Goal: Information Seeking & Learning: Learn about a topic

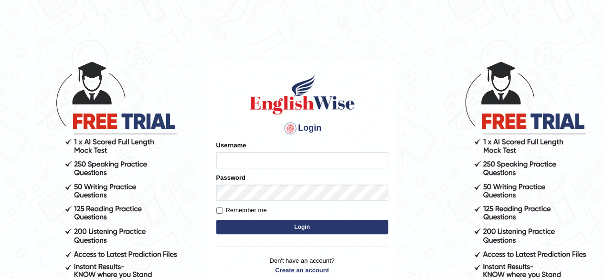
type input "PujaC"
click at [307, 228] on button "Login" at bounding box center [302, 227] width 172 height 14
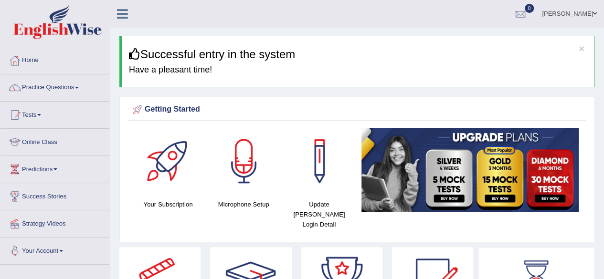
click at [49, 86] on link "Practice Questions" at bounding box center [54, 87] width 109 height 24
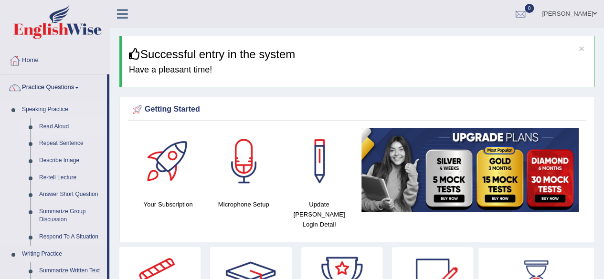
click at [52, 128] on link "Read Aloud" at bounding box center [71, 126] width 72 height 17
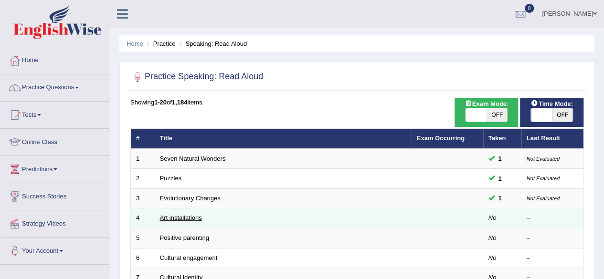
click at [181, 215] on link "Art installations" at bounding box center [181, 217] width 42 height 7
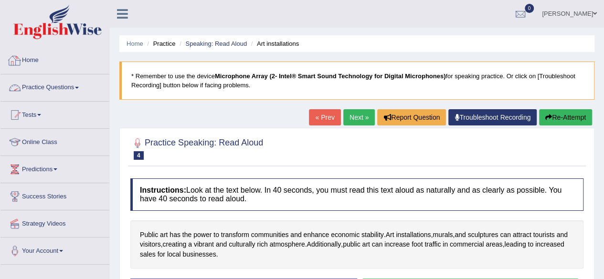
click at [69, 86] on link "Practice Questions" at bounding box center [54, 87] width 109 height 24
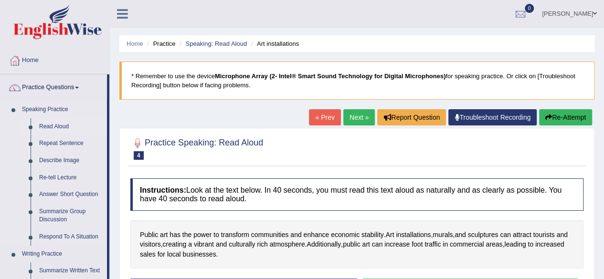
click at [64, 123] on link "Read Aloud" at bounding box center [71, 126] width 72 height 17
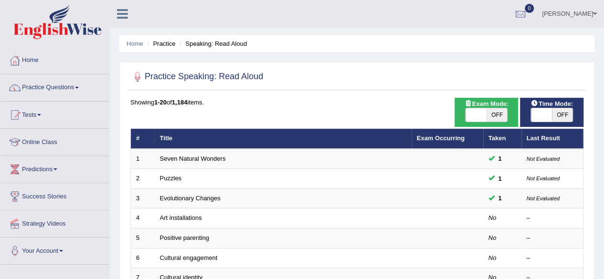
click at [556, 109] on span "OFF" at bounding box center [562, 114] width 21 height 13
checkbox input "true"
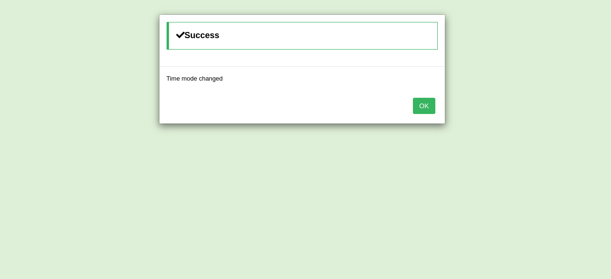
click at [427, 98] on button "OK" at bounding box center [424, 106] width 22 height 16
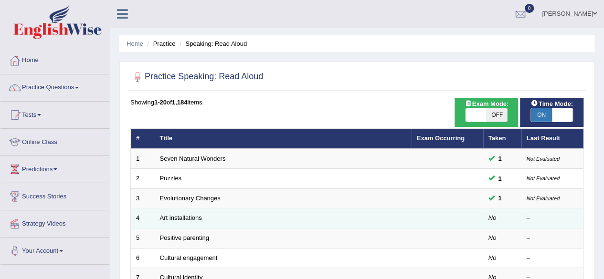
click at [456, 215] on td at bounding box center [448, 219] width 72 height 20
click at [171, 218] on link "Art installations" at bounding box center [181, 217] width 42 height 7
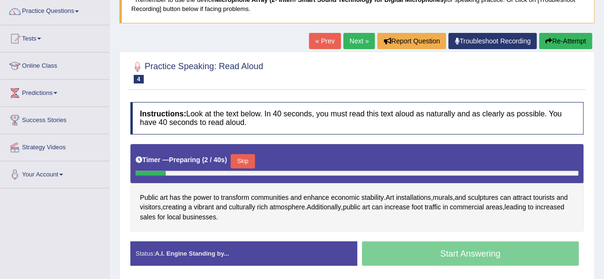
scroll to position [96, 0]
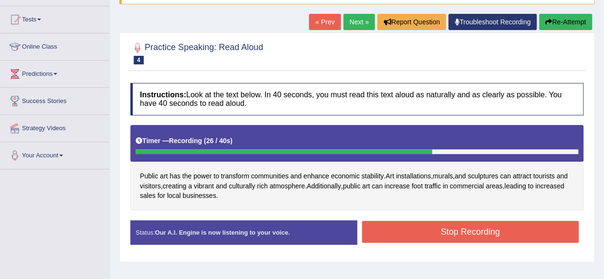
click at [386, 230] on button "Stop Recording" at bounding box center [470, 232] width 217 height 22
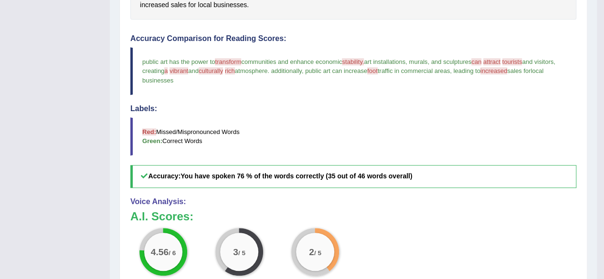
scroll to position [306, 0]
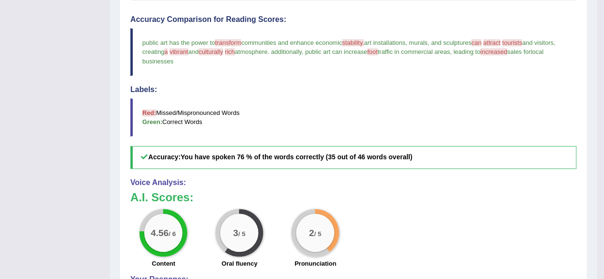
click at [228, 42] on span "transform" at bounding box center [228, 42] width 26 height 7
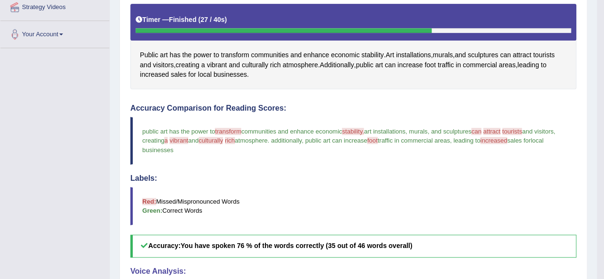
scroll to position [197, 0]
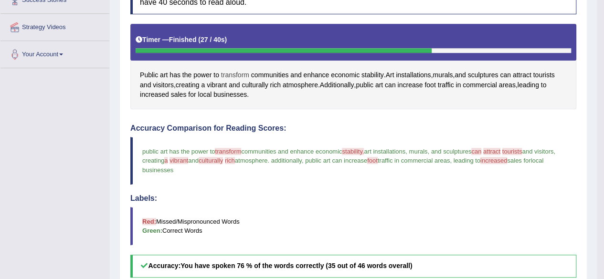
click at [232, 73] on span "transform" at bounding box center [235, 75] width 28 height 10
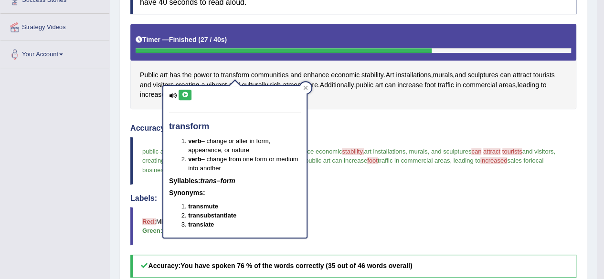
click at [182, 95] on icon at bounding box center [185, 95] width 7 height 6
click at [167, 95] on div "transform verb – change or alter in form, appearance, or nature verb – change f…" at bounding box center [234, 162] width 143 height 152
click at [171, 95] on icon at bounding box center [173, 96] width 8 height 6
click at [172, 93] on icon at bounding box center [173, 96] width 8 height 6
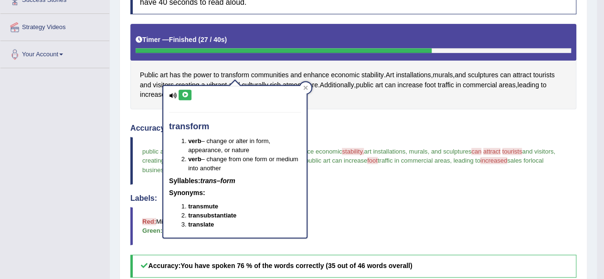
click at [177, 97] on div "transform verb – change or alter in form, appearance, or nature verb – change f…" at bounding box center [234, 162] width 143 height 152
click at [173, 95] on icon at bounding box center [173, 96] width 8 height 6
drag, startPoint x: 173, startPoint y: 95, endPoint x: 185, endPoint y: 96, distance: 12.0
click at [185, 96] on div "transform verb – change or alter in form, appearance, or nature verb – change f…" at bounding box center [234, 162] width 143 height 152
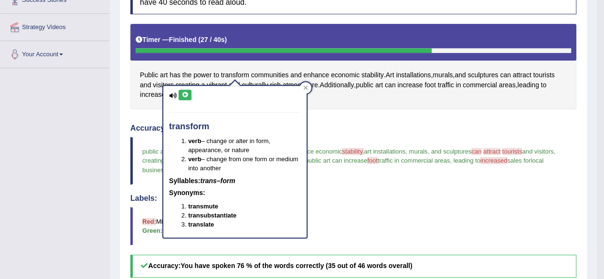
click at [185, 96] on icon at bounding box center [185, 95] width 7 height 6
click at [301, 85] on div at bounding box center [305, 87] width 11 height 11
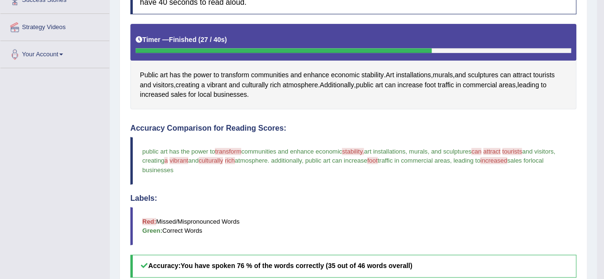
click at [358, 150] on span "stability." at bounding box center [353, 151] width 22 height 7
click at [370, 75] on span "stability" at bounding box center [373, 75] width 22 height 10
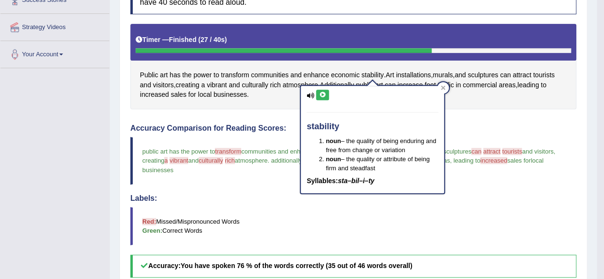
click at [324, 93] on icon at bounding box center [322, 95] width 7 height 6
click at [310, 93] on icon at bounding box center [311, 96] width 8 height 6
click at [322, 95] on icon at bounding box center [322, 95] width 7 height 6
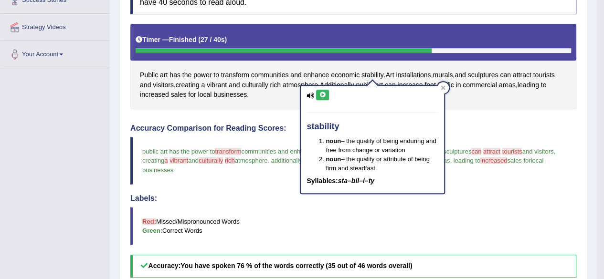
click at [322, 95] on icon at bounding box center [322, 95] width 7 height 6
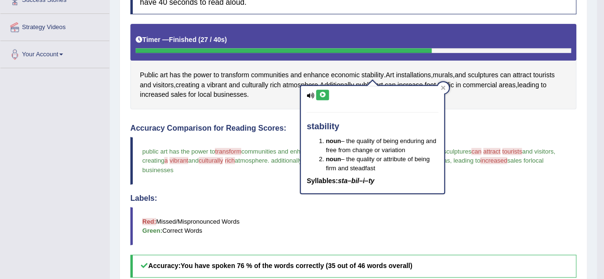
click at [322, 95] on icon at bounding box center [322, 95] width 7 height 6
click at [439, 87] on div at bounding box center [443, 87] width 11 height 11
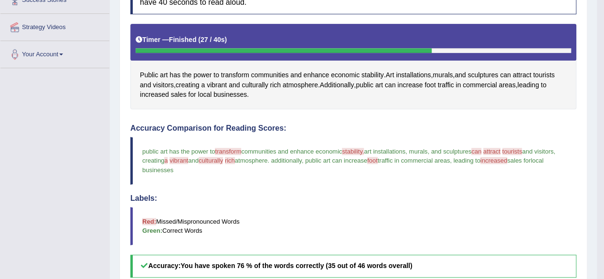
click at [501, 150] on span "attract" at bounding box center [491, 151] width 17 height 7
click at [511, 73] on span "can" at bounding box center [505, 75] width 11 height 10
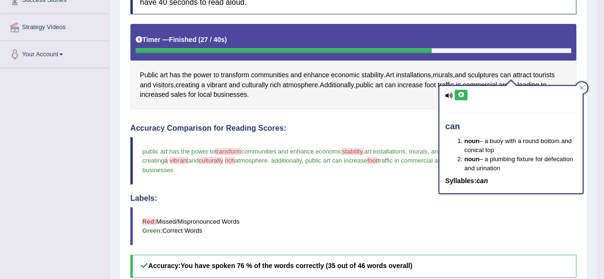
click at [459, 95] on icon at bounding box center [461, 95] width 7 height 6
click at [460, 92] on icon at bounding box center [461, 95] width 7 height 6
click at [581, 88] on icon at bounding box center [582, 88] width 4 height 4
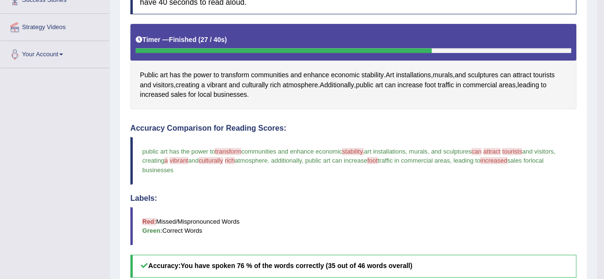
click at [501, 150] on span "attract" at bounding box center [491, 151] width 17 height 7
click at [527, 72] on span "attract" at bounding box center [522, 75] width 19 height 10
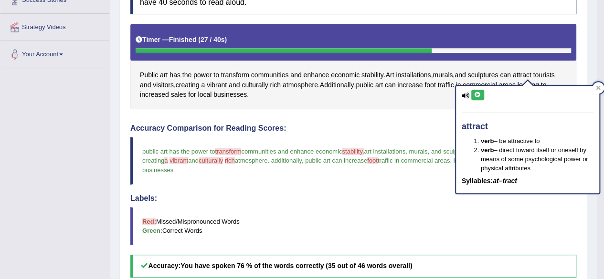
click at [476, 93] on icon at bounding box center [477, 95] width 7 height 6
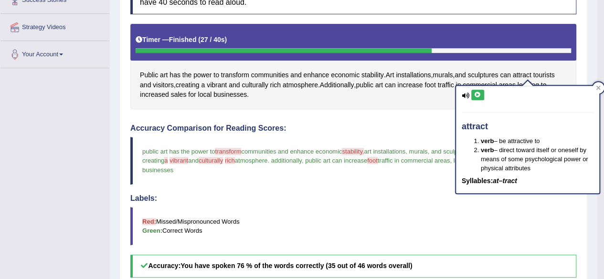
click at [476, 93] on icon at bounding box center [477, 95] width 7 height 6
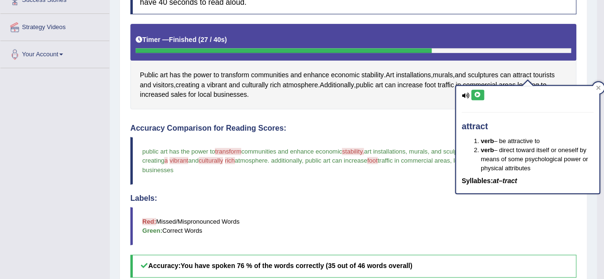
click at [476, 93] on icon at bounding box center [477, 95] width 7 height 6
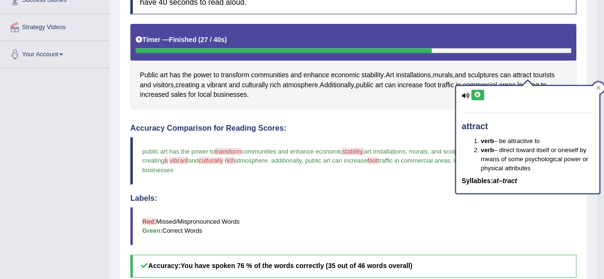
click at [476, 93] on icon at bounding box center [477, 95] width 7 height 6
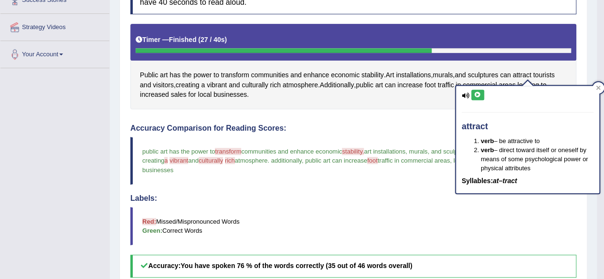
click at [476, 93] on icon at bounding box center [477, 95] width 7 height 6
click at [477, 94] on icon at bounding box center [477, 95] width 7 height 6
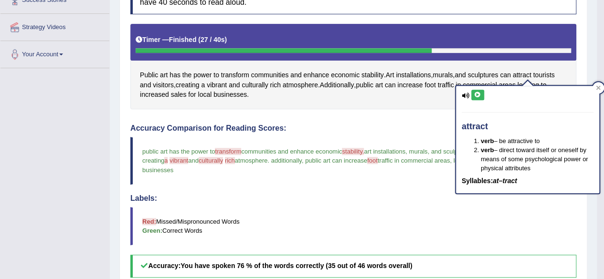
click at [477, 94] on icon at bounding box center [477, 95] width 7 height 6
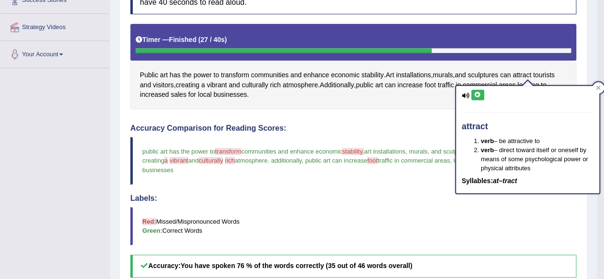
click at [477, 94] on icon at bounding box center [477, 95] width 7 height 6
click at [598, 88] on icon at bounding box center [598, 88] width 4 height 4
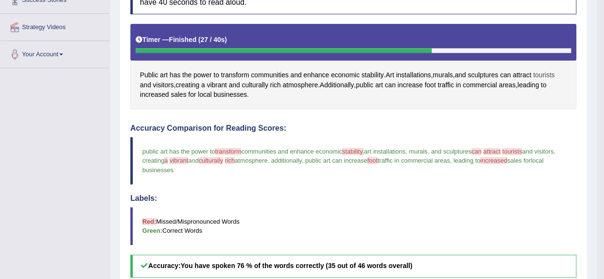
click at [553, 74] on span "tourists" at bounding box center [543, 75] width 21 height 10
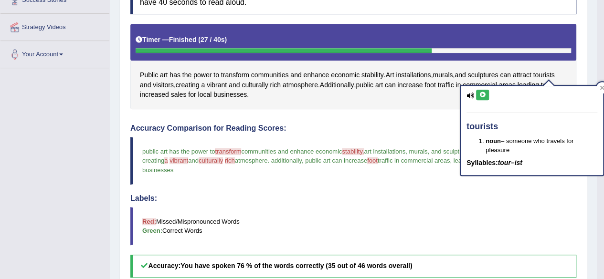
click at [482, 95] on icon at bounding box center [482, 95] width 7 height 6
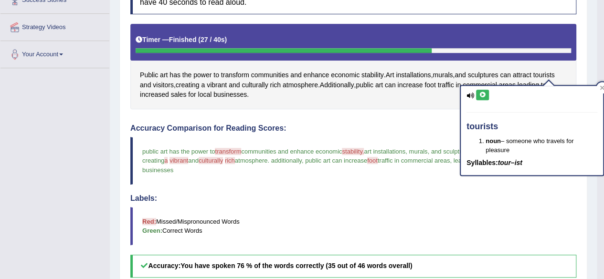
click at [482, 95] on icon at bounding box center [482, 95] width 7 height 6
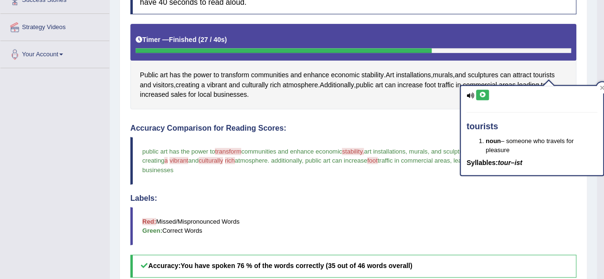
click at [482, 95] on icon at bounding box center [482, 95] width 7 height 6
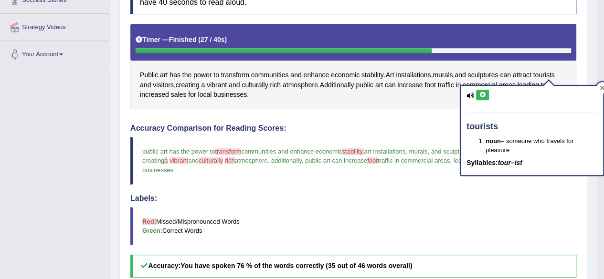
click at [601, 89] on icon at bounding box center [602, 88] width 4 height 4
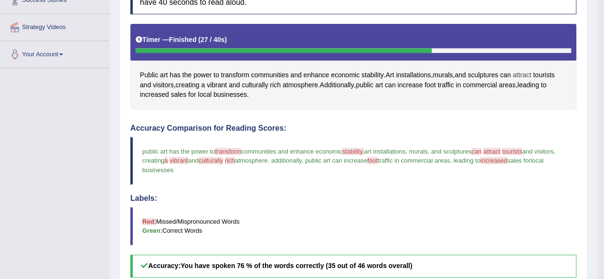
click at [529, 75] on span "attract" at bounding box center [522, 75] width 19 height 10
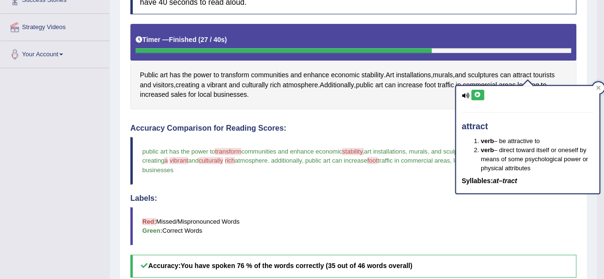
click at [480, 94] on icon at bounding box center [477, 95] width 7 height 6
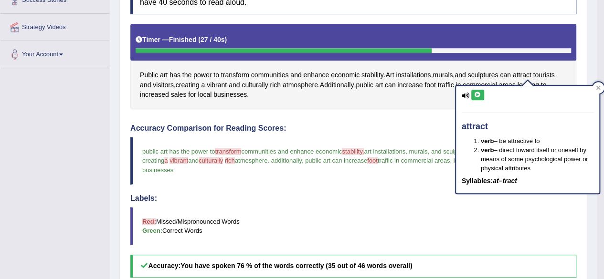
click at [480, 94] on icon at bounding box center [477, 95] width 7 height 6
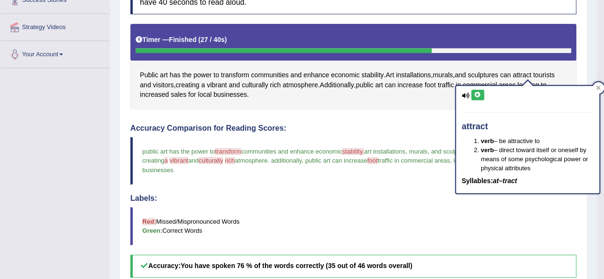
click at [480, 94] on icon at bounding box center [477, 95] width 7 height 6
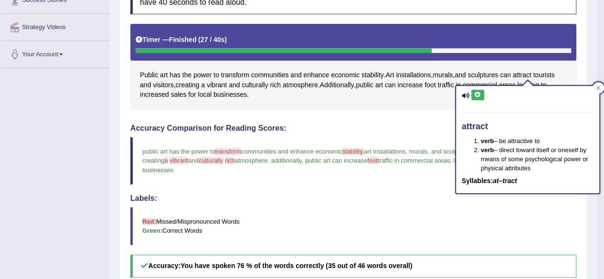
click at [480, 94] on icon at bounding box center [477, 95] width 7 height 6
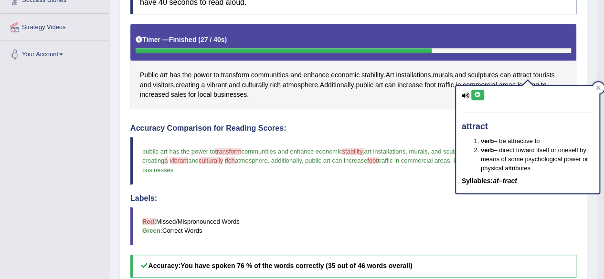
click at [480, 94] on icon at bounding box center [477, 95] width 7 height 6
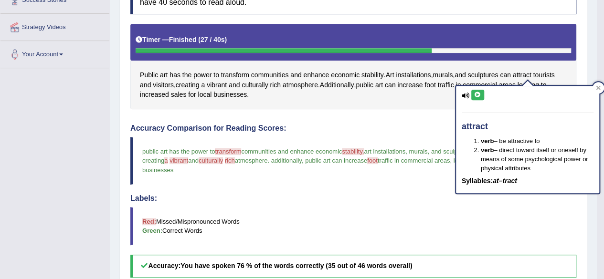
click at [480, 94] on icon at bounding box center [477, 95] width 7 height 6
click at [594, 84] on div at bounding box center [598, 87] width 11 height 11
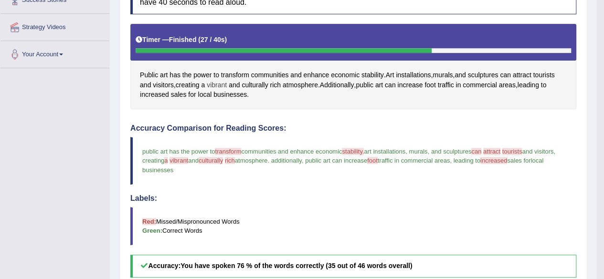
click at [221, 83] on span "vibrant" at bounding box center [217, 85] width 20 height 10
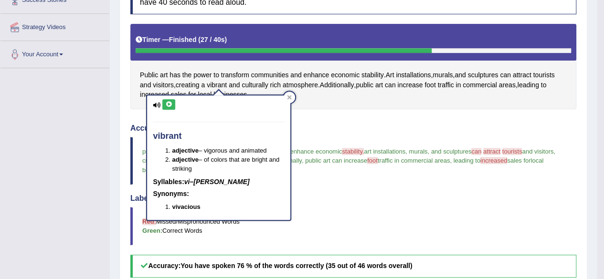
click at [168, 106] on icon at bounding box center [168, 105] width 7 height 6
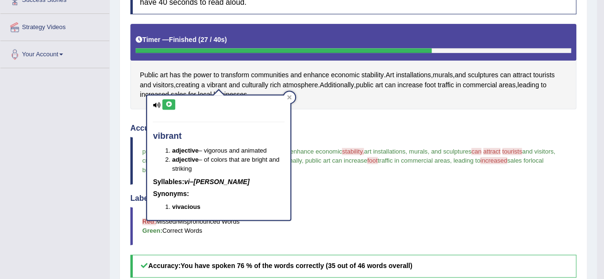
click at [168, 106] on icon at bounding box center [168, 105] width 7 height 6
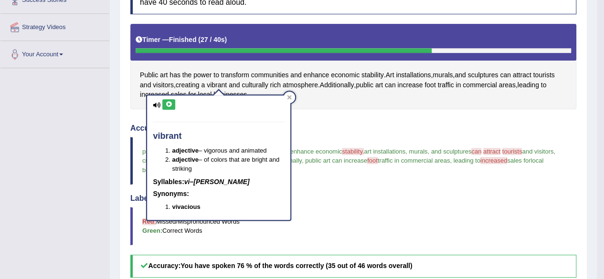
click at [168, 106] on icon at bounding box center [168, 105] width 7 height 6
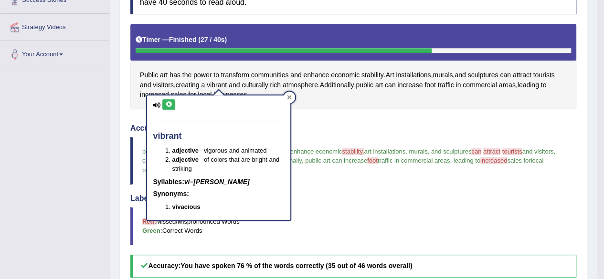
click at [286, 96] on div at bounding box center [289, 97] width 11 height 11
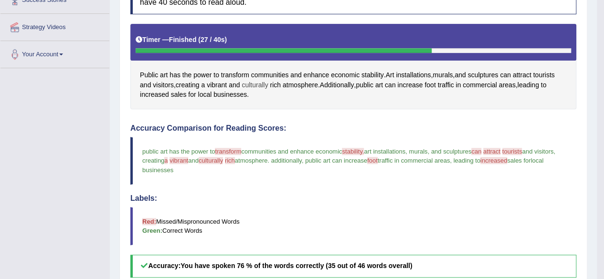
click at [263, 86] on span "culturally" at bounding box center [255, 85] width 26 height 10
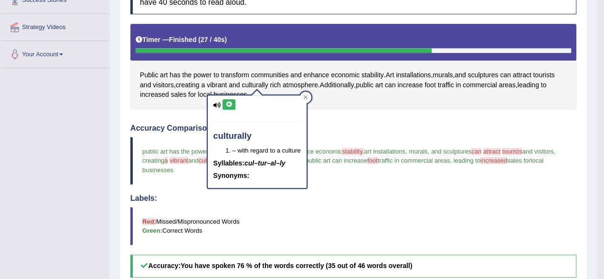
click at [226, 103] on icon at bounding box center [228, 105] width 7 height 6
click at [228, 102] on icon at bounding box center [228, 105] width 7 height 6
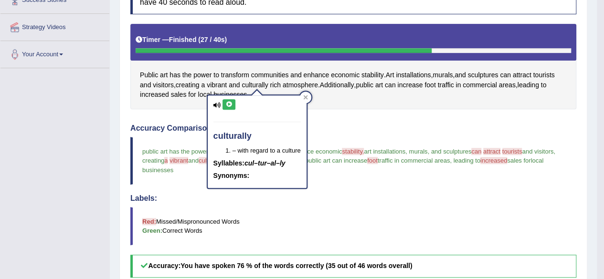
click at [228, 102] on icon at bounding box center [228, 105] width 7 height 6
click at [227, 102] on icon at bounding box center [228, 105] width 7 height 6
click at [304, 99] on icon at bounding box center [305, 98] width 4 height 4
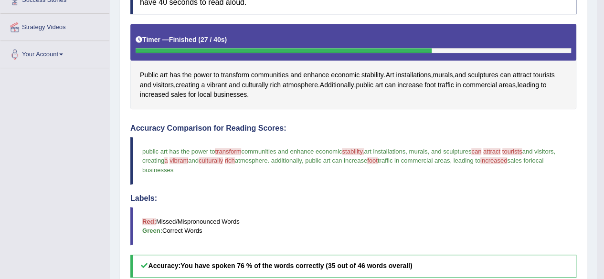
click at [235, 159] on span "rich" at bounding box center [230, 160] width 10 height 7
click at [274, 85] on span "rich" at bounding box center [275, 85] width 11 height 10
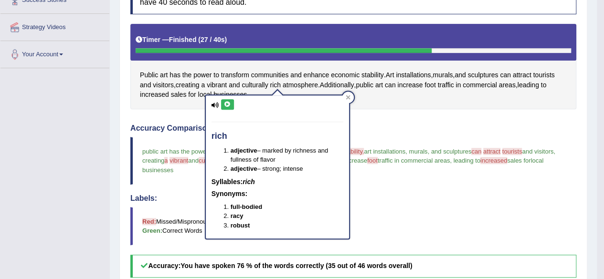
click at [229, 102] on icon at bounding box center [227, 105] width 7 height 6
click at [226, 105] on icon at bounding box center [227, 105] width 7 height 6
click at [348, 94] on div at bounding box center [347, 97] width 11 height 11
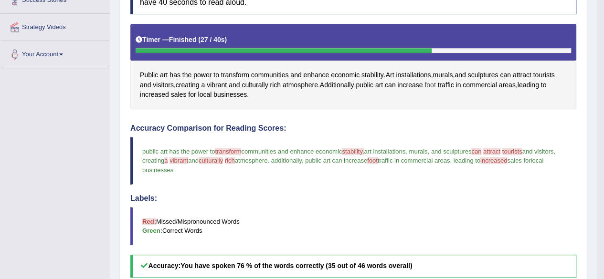
click at [436, 86] on span "foot" at bounding box center [430, 85] width 11 height 10
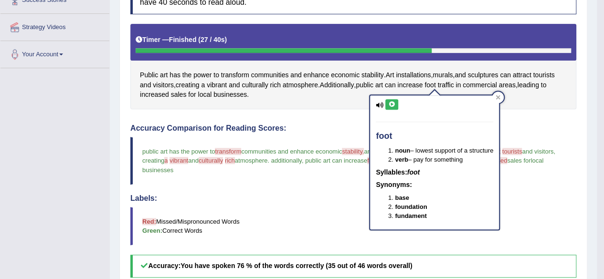
click at [389, 102] on icon at bounding box center [391, 105] width 7 height 6
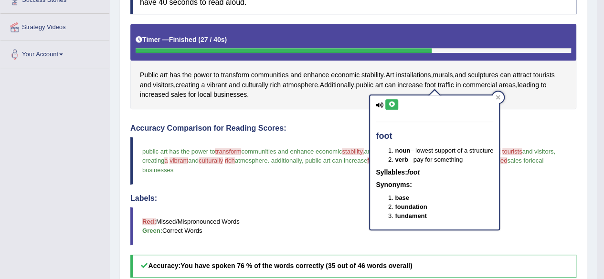
click at [389, 102] on icon at bounding box center [391, 105] width 7 height 6
click at [498, 97] on icon at bounding box center [498, 97] width 5 height 5
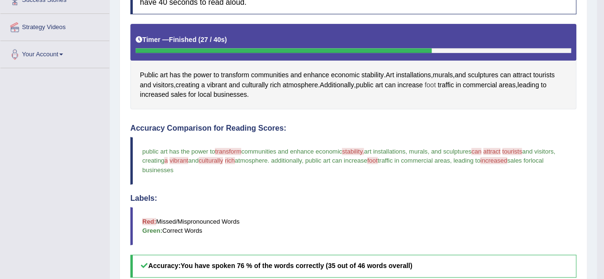
click at [434, 86] on span "foot" at bounding box center [430, 85] width 11 height 10
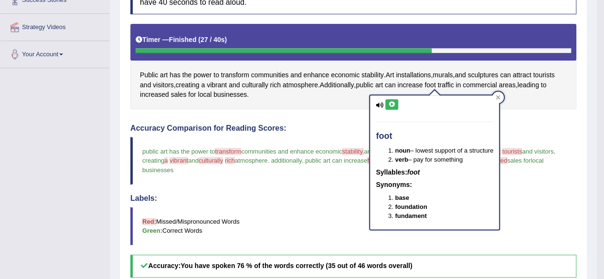
click at [391, 100] on button at bounding box center [391, 104] width 13 height 11
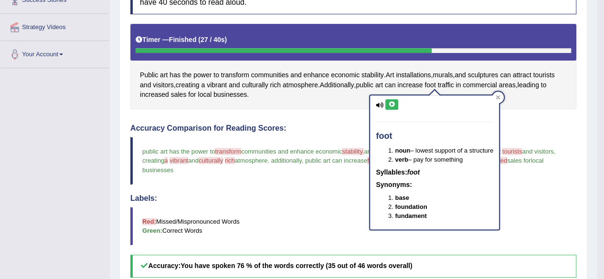
click at [391, 100] on button at bounding box center [391, 104] width 13 height 11
click at [494, 92] on div "foot noun – lowest support of a structure verb – pay for something Syllables: f…" at bounding box center [434, 159] width 131 height 142
click at [495, 93] on div "foot noun – lowest support of a structure verb – pay for something Syllables: f…" at bounding box center [434, 159] width 131 height 142
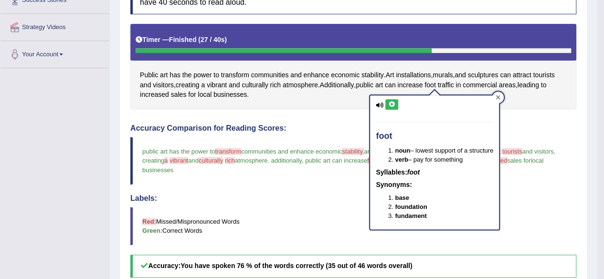
click at [501, 96] on icon at bounding box center [498, 97] width 5 height 5
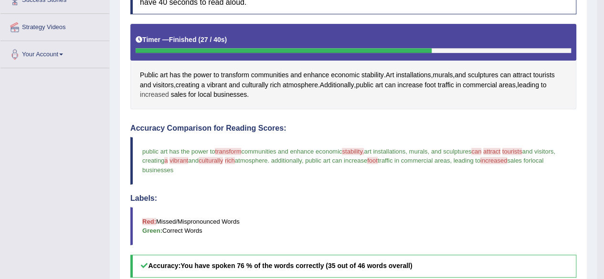
click at [160, 94] on span "increased" at bounding box center [154, 95] width 29 height 10
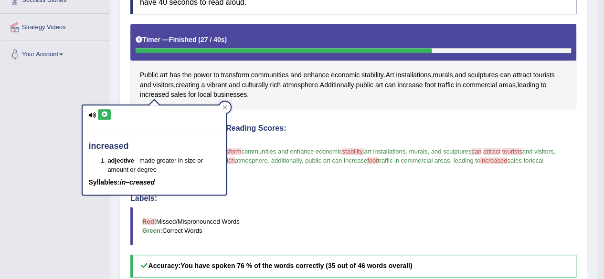
click at [105, 114] on icon at bounding box center [104, 115] width 7 height 6
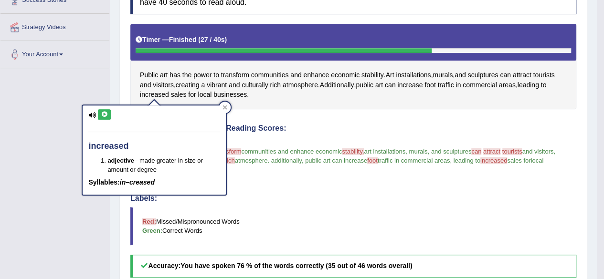
click at [105, 114] on icon at bounding box center [104, 115] width 7 height 6
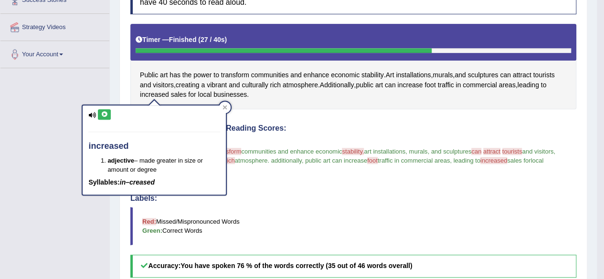
click at [105, 114] on icon at bounding box center [104, 115] width 7 height 6
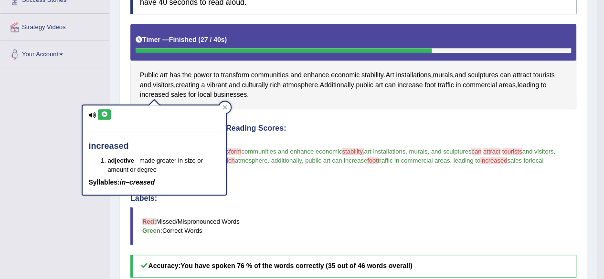
click at [105, 114] on icon at bounding box center [104, 115] width 7 height 6
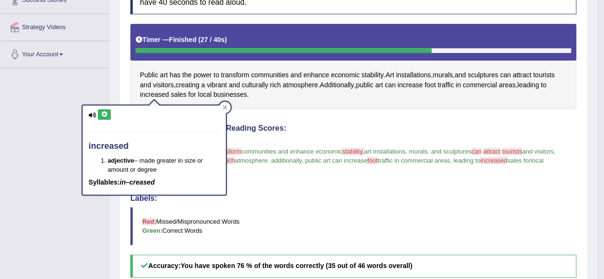
click at [105, 114] on icon at bounding box center [104, 115] width 7 height 6
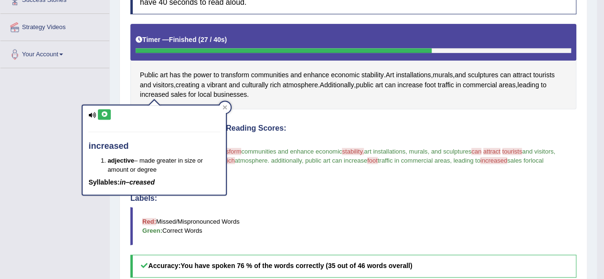
click at [105, 114] on icon at bounding box center [104, 115] width 7 height 6
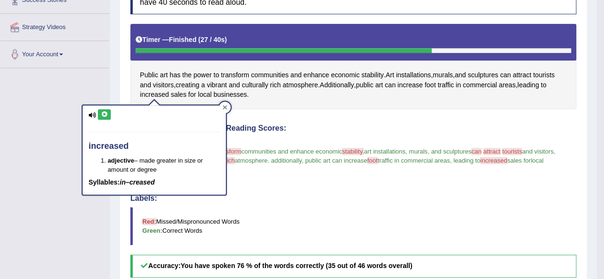
click at [226, 107] on icon at bounding box center [225, 107] width 5 height 5
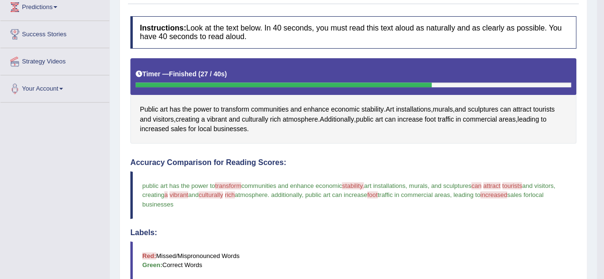
scroll to position [0, 0]
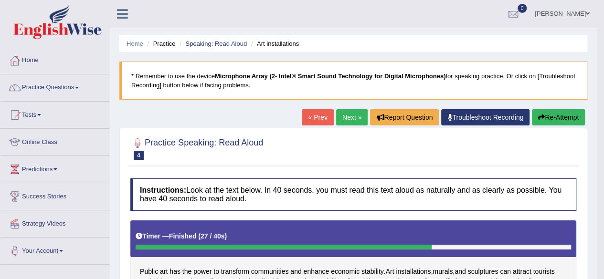
click at [349, 115] on link "Next »" at bounding box center [352, 117] width 32 height 16
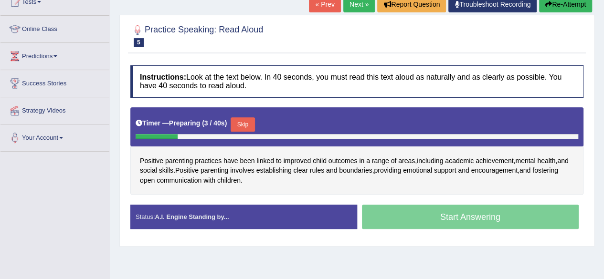
scroll to position [115, 0]
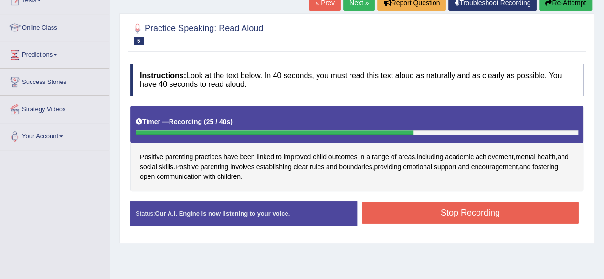
click at [476, 210] on button "Stop Recording" at bounding box center [470, 213] width 217 height 22
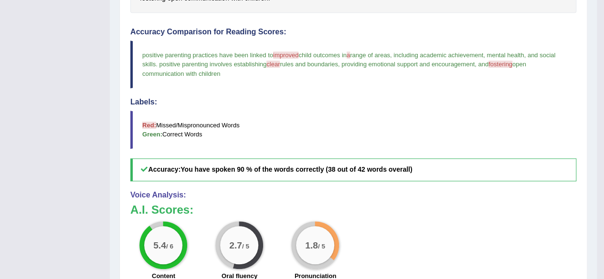
scroll to position [292, 0]
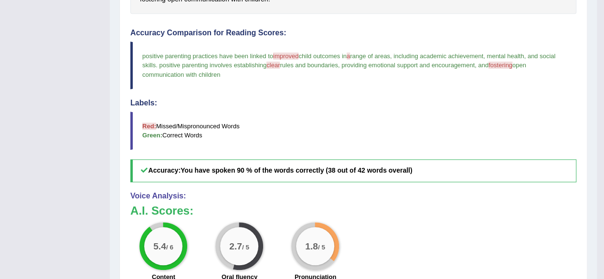
click at [316, 35] on div "Accuracy Comparison for Reading Scores: positive parenting practices have been …" at bounding box center [353, 106] width 446 height 154
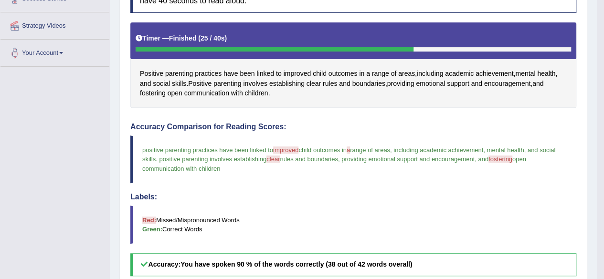
scroll to position [197, 0]
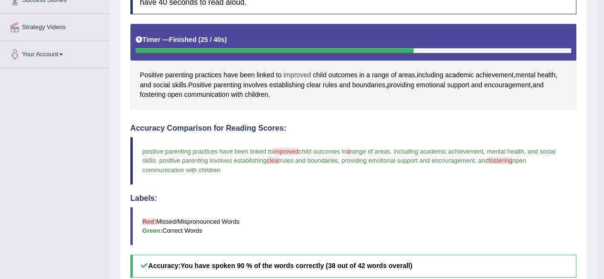
click at [303, 72] on span "improved" at bounding box center [297, 75] width 28 height 10
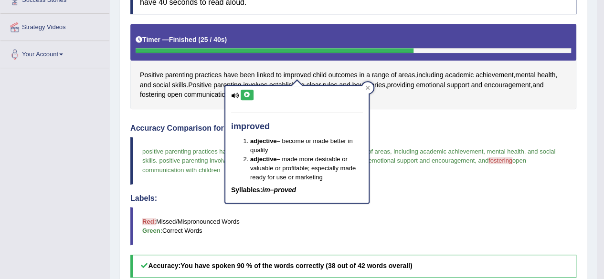
click at [249, 96] on icon at bounding box center [247, 95] width 7 height 6
click at [370, 86] on icon at bounding box center [367, 88] width 5 height 5
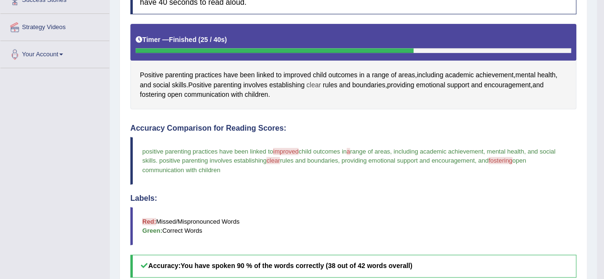
click at [320, 84] on span "clear" at bounding box center [314, 85] width 14 height 10
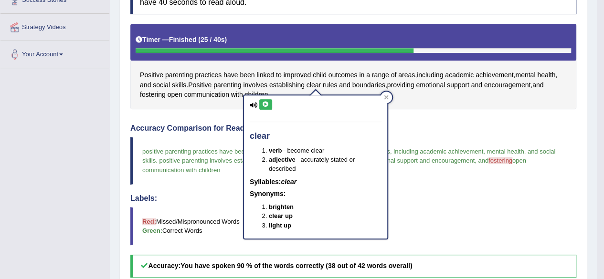
click at [267, 103] on icon at bounding box center [265, 105] width 7 height 6
click at [384, 95] on icon at bounding box center [386, 97] width 5 height 5
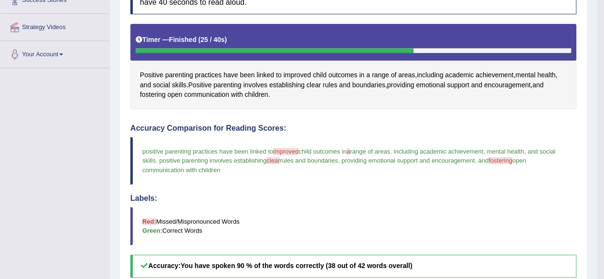
click at [289, 148] on span "improved" at bounding box center [285, 151] width 25 height 7
click at [302, 73] on span "improved" at bounding box center [297, 75] width 28 height 10
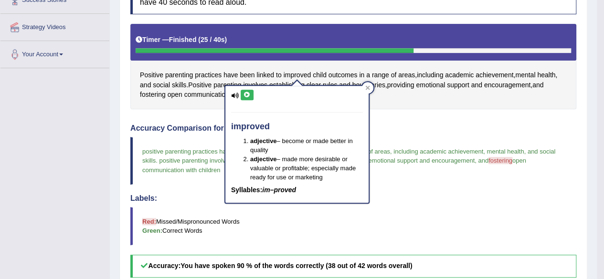
click at [245, 94] on icon at bounding box center [247, 95] width 7 height 6
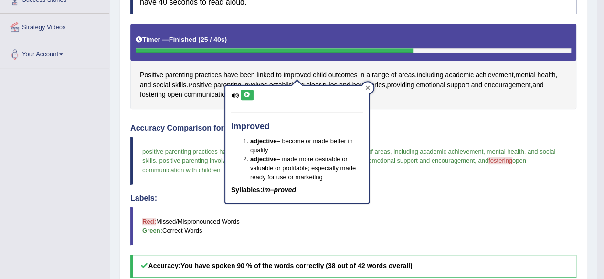
click at [366, 82] on div at bounding box center [367, 87] width 11 height 11
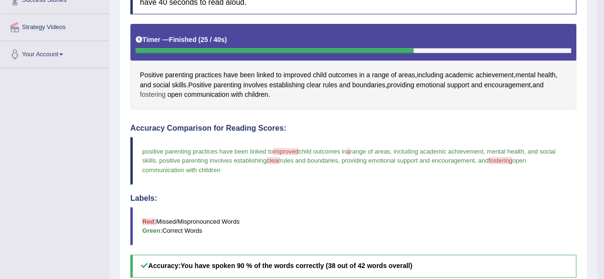
click at [151, 94] on span "fostering" at bounding box center [153, 95] width 26 height 10
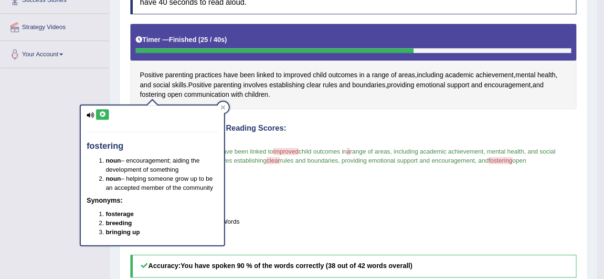
click at [101, 112] on icon at bounding box center [102, 115] width 7 height 6
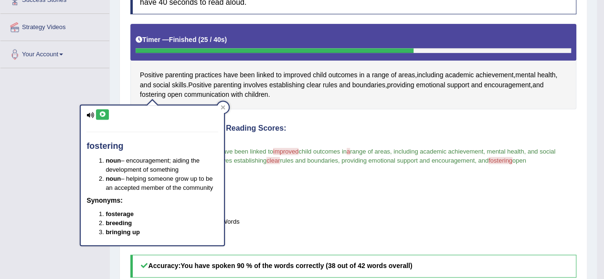
click at [101, 112] on icon at bounding box center [102, 115] width 7 height 6
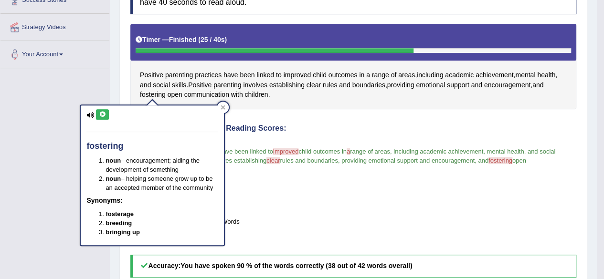
click at [101, 112] on icon at bounding box center [102, 115] width 7 height 6
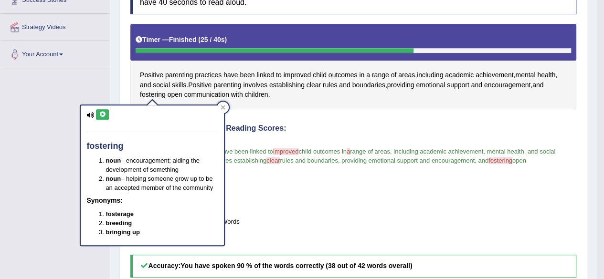
click at [101, 112] on icon at bounding box center [102, 115] width 7 height 6
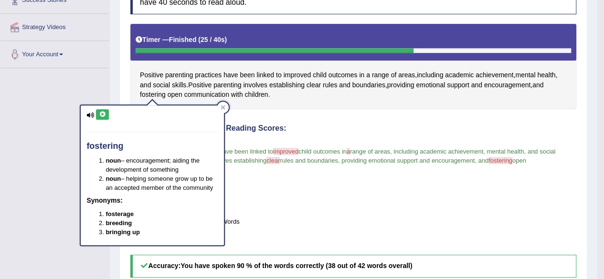
click at [101, 112] on icon at bounding box center [102, 115] width 7 height 6
click at [220, 107] on div at bounding box center [222, 107] width 11 height 11
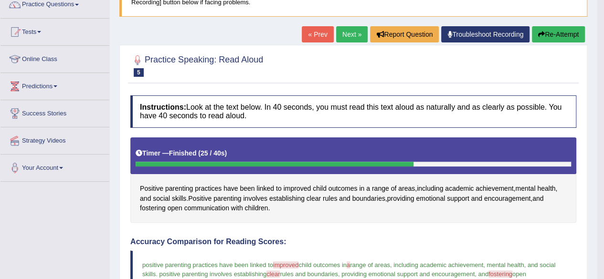
scroll to position [82, 0]
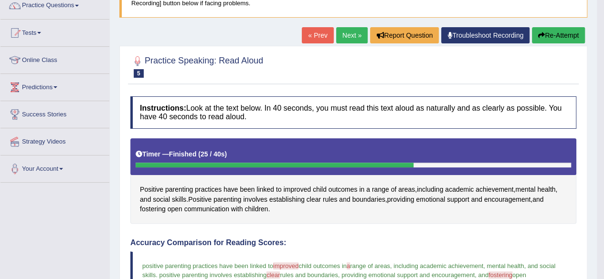
click at [343, 32] on link "Next »" at bounding box center [352, 35] width 32 height 16
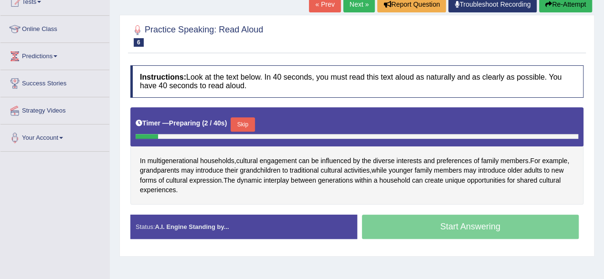
scroll to position [115, 0]
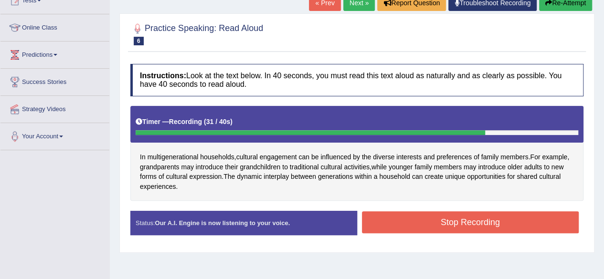
click at [478, 219] on button "Stop Recording" at bounding box center [470, 223] width 217 height 22
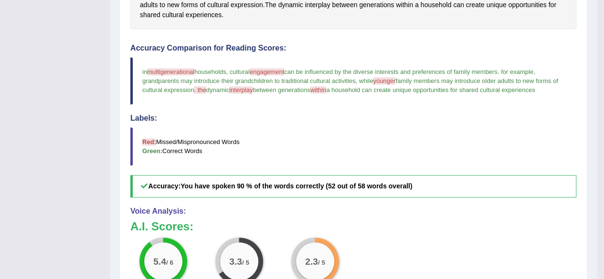
scroll to position [267, 0]
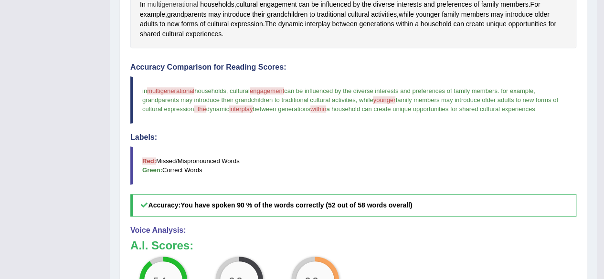
click at [180, 3] on span "multigenerational" at bounding box center [173, 5] width 51 height 10
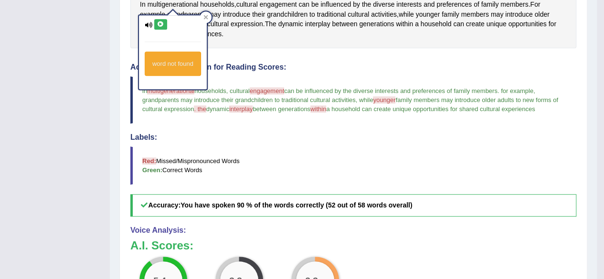
click at [159, 26] on icon at bounding box center [160, 24] width 7 height 6
click at [210, 17] on div at bounding box center [205, 16] width 11 height 11
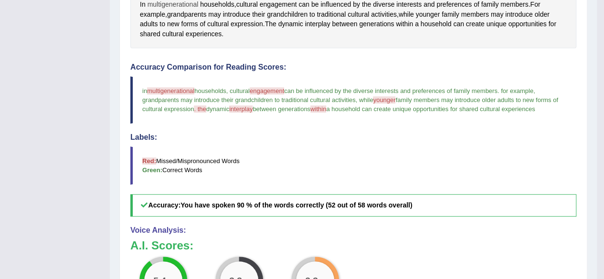
click at [191, 4] on span "multigenerational" at bounding box center [173, 5] width 51 height 10
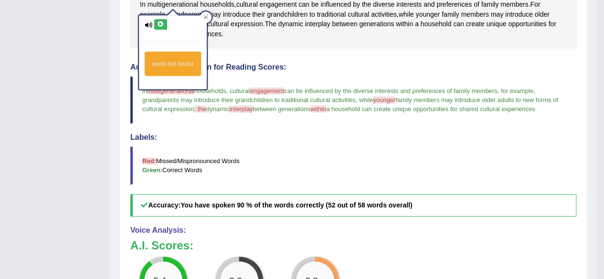
click at [160, 24] on icon at bounding box center [160, 24] width 7 height 6
click at [208, 20] on div at bounding box center [205, 16] width 11 height 11
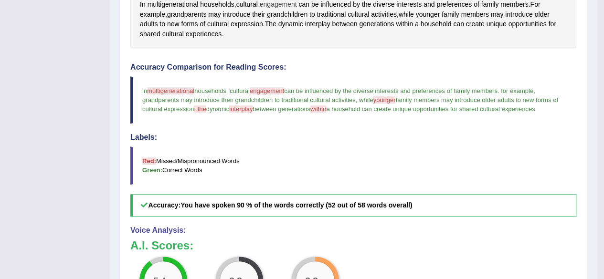
click at [281, 3] on span "engagement" at bounding box center [278, 5] width 37 height 10
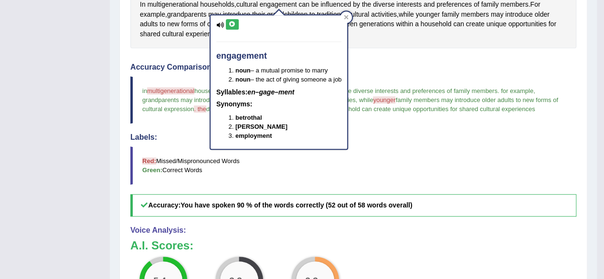
click at [233, 21] on icon at bounding box center [232, 24] width 7 height 6
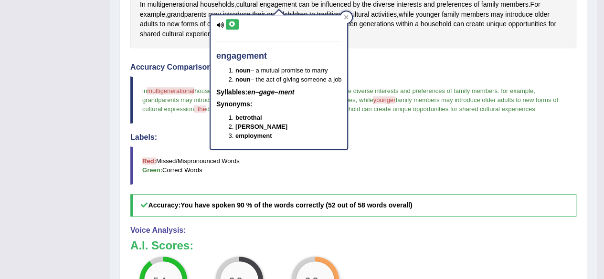
click at [233, 21] on icon at bounding box center [232, 24] width 7 height 6
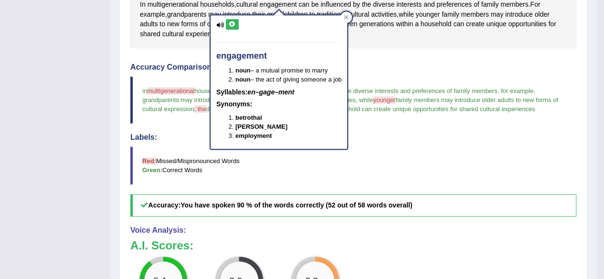
click at [233, 21] on icon at bounding box center [232, 24] width 7 height 6
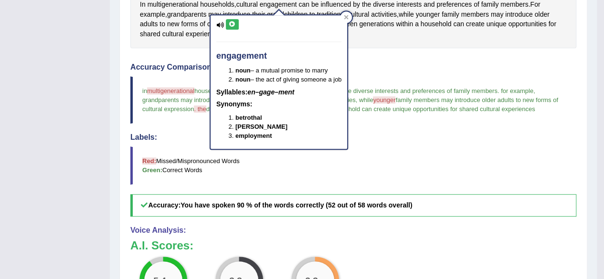
click at [233, 21] on icon at bounding box center [232, 24] width 7 height 6
click at [345, 13] on div at bounding box center [346, 16] width 11 height 11
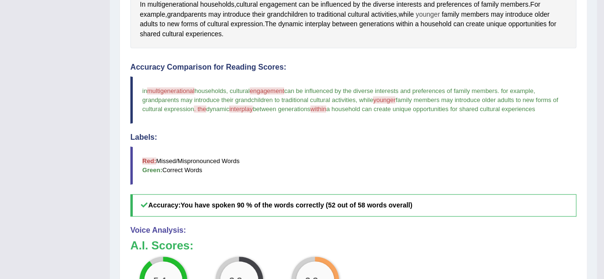
click at [427, 13] on span "younger" at bounding box center [428, 15] width 24 height 10
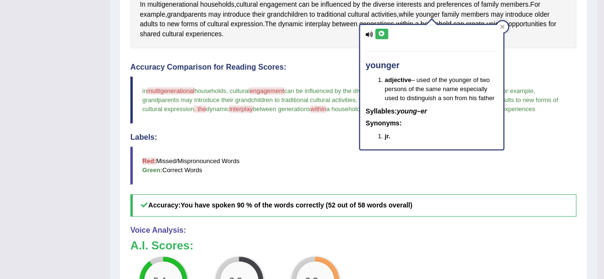
click at [380, 32] on icon at bounding box center [381, 34] width 7 height 6
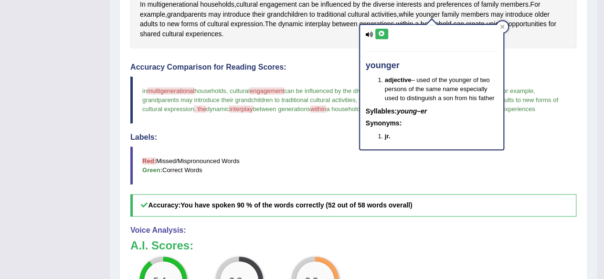
click at [380, 32] on icon at bounding box center [381, 34] width 7 height 6
click at [501, 26] on icon at bounding box center [502, 26] width 5 height 5
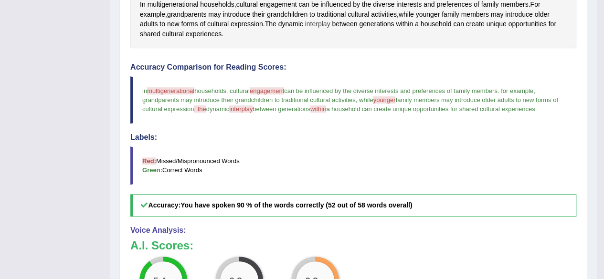
click at [326, 22] on span "interplay" at bounding box center [317, 24] width 25 height 10
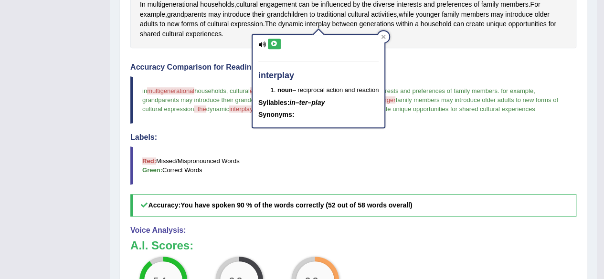
click at [271, 41] on icon at bounding box center [274, 44] width 7 height 6
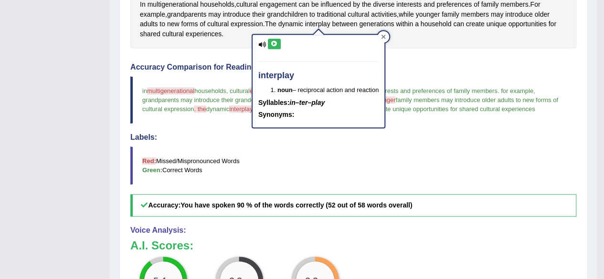
click at [386, 41] on div at bounding box center [383, 36] width 11 height 11
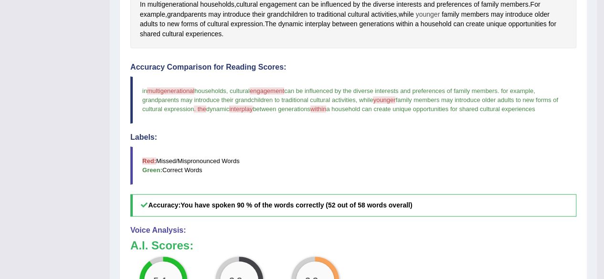
click at [435, 15] on span "younger" at bounding box center [428, 15] width 24 height 10
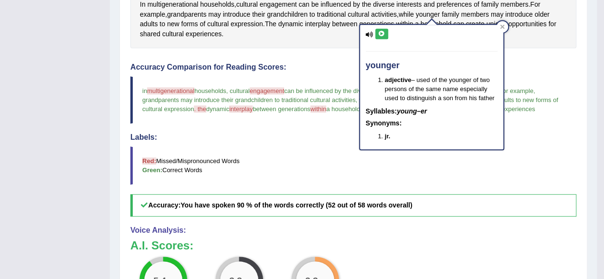
click at [380, 36] on icon at bounding box center [381, 34] width 7 height 6
click at [382, 32] on icon at bounding box center [381, 34] width 7 height 6
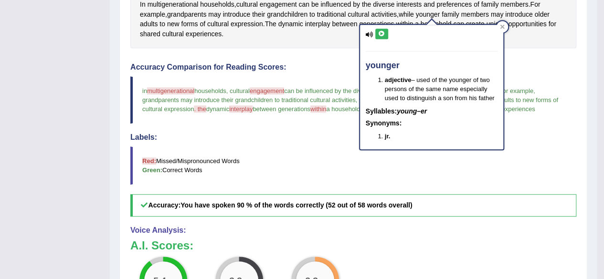
click at [382, 32] on icon at bounding box center [381, 34] width 7 height 6
click at [502, 27] on icon at bounding box center [502, 26] width 5 height 5
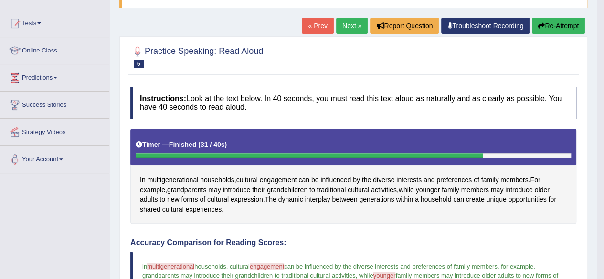
scroll to position [92, 0]
click at [356, 25] on link "Next »" at bounding box center [352, 26] width 32 height 16
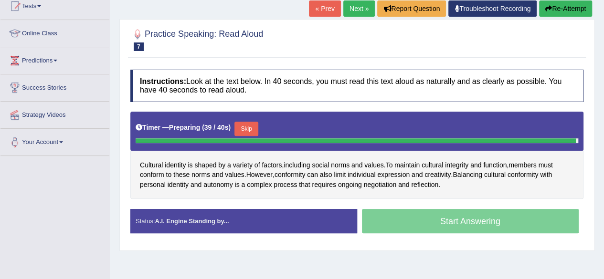
scroll to position [128, 0]
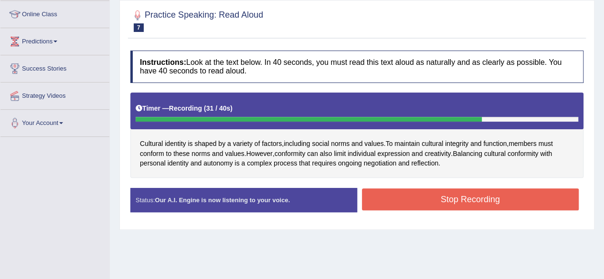
click at [462, 208] on button "Stop Recording" at bounding box center [470, 200] width 217 height 22
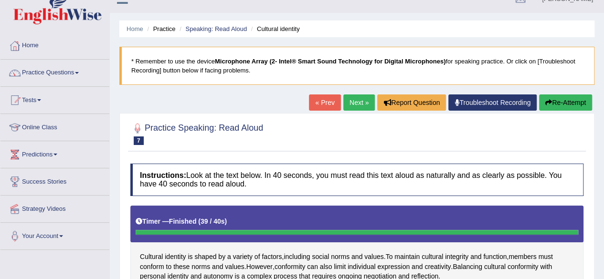
scroll to position [0, 0]
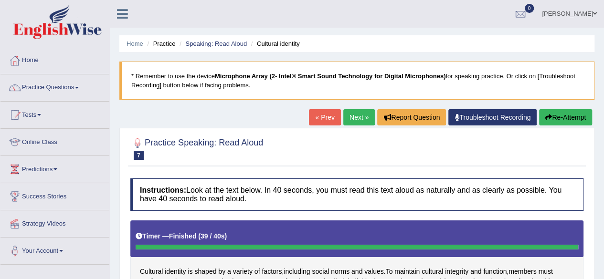
click at [570, 114] on button "Re-Attempt" at bounding box center [565, 117] width 53 height 16
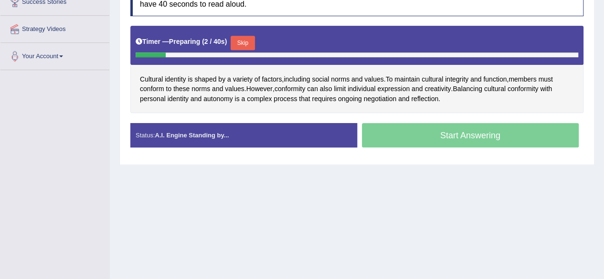
scroll to position [222, 0]
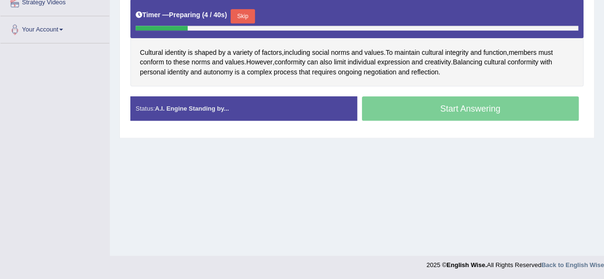
click at [248, 9] on button "Skip" at bounding box center [243, 16] width 24 height 14
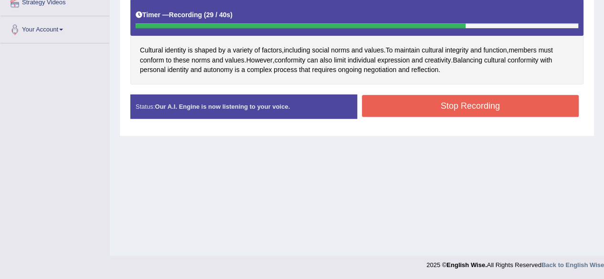
click at [501, 105] on button "Stop Recording" at bounding box center [470, 106] width 217 height 22
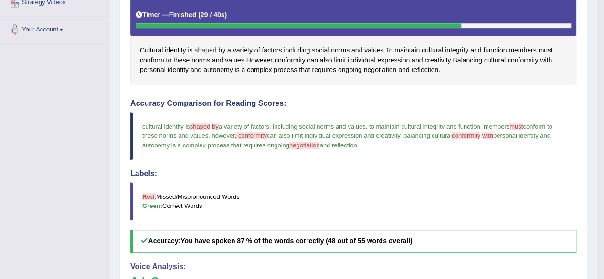
click at [198, 45] on span "shaped" at bounding box center [205, 50] width 22 height 10
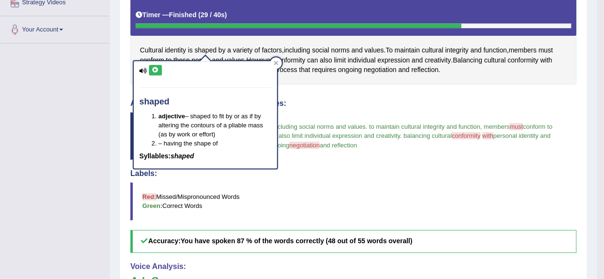
click at [158, 65] on button at bounding box center [155, 70] width 13 height 11
click at [155, 70] on icon at bounding box center [155, 70] width 7 height 6
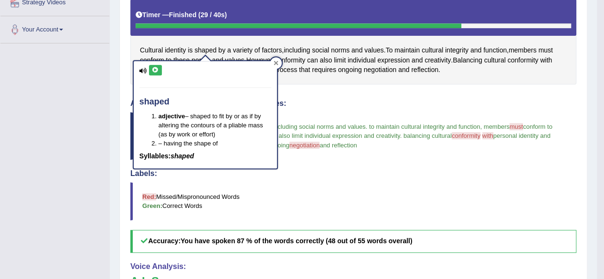
click at [278, 59] on div at bounding box center [275, 62] width 11 height 11
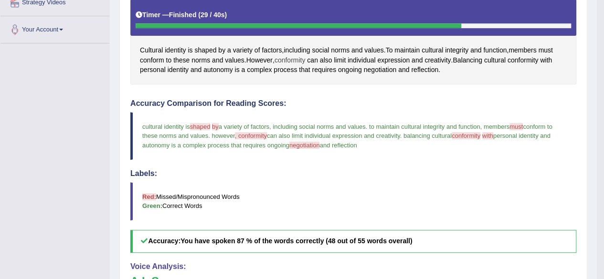
click at [302, 57] on span "conformity" at bounding box center [290, 60] width 31 height 10
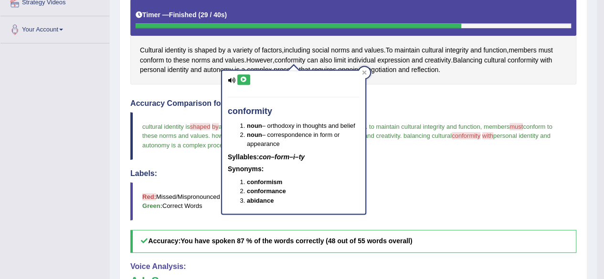
click at [241, 80] on icon at bounding box center [243, 80] width 7 height 6
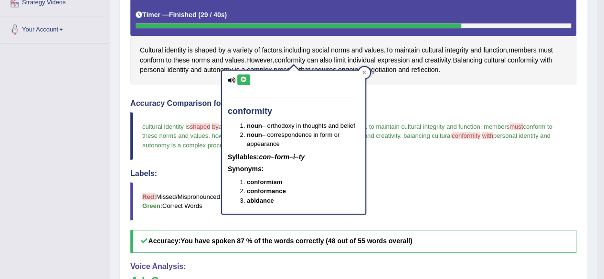
click at [241, 80] on icon at bounding box center [243, 80] width 7 height 6
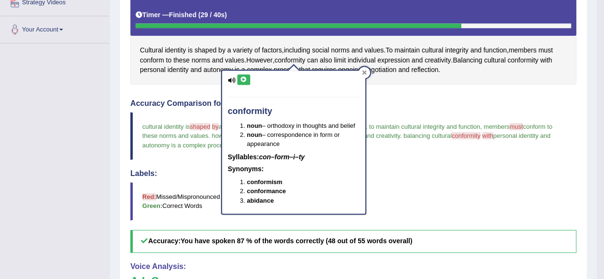
click at [364, 74] on icon at bounding box center [364, 72] width 5 height 5
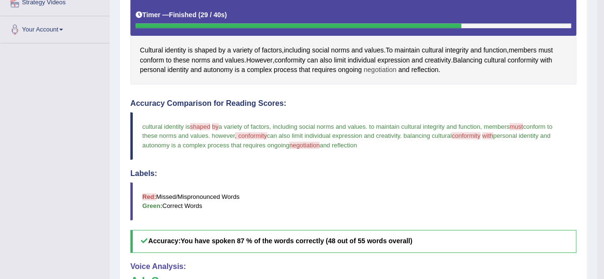
click at [370, 72] on span "negotiation" at bounding box center [380, 70] width 33 height 10
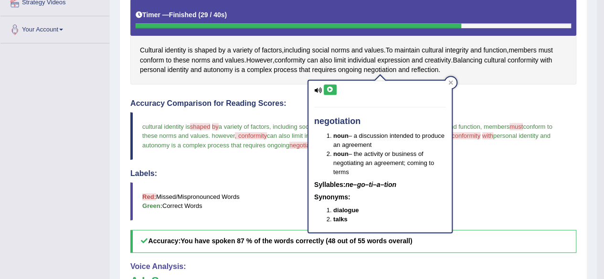
click at [331, 90] on icon at bounding box center [330, 90] width 7 height 6
click at [453, 79] on div at bounding box center [450, 82] width 11 height 11
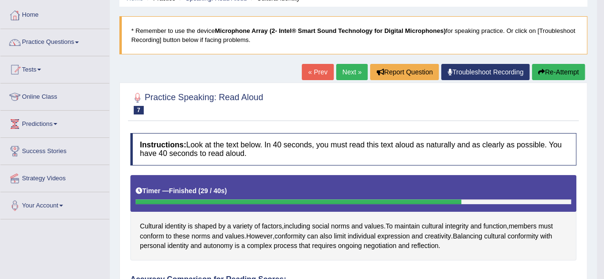
scroll to position [44, 0]
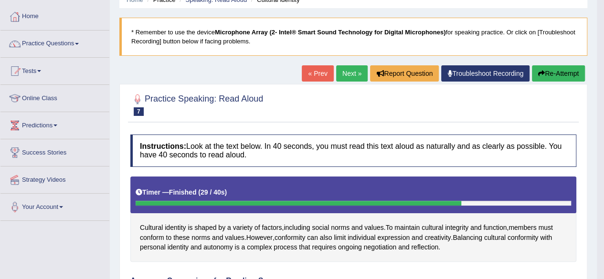
click at [345, 66] on link "Next »" at bounding box center [352, 73] width 32 height 16
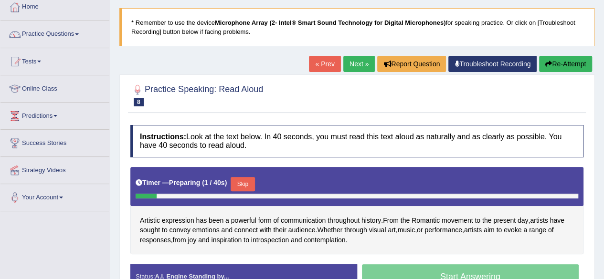
scroll to position [172, 0]
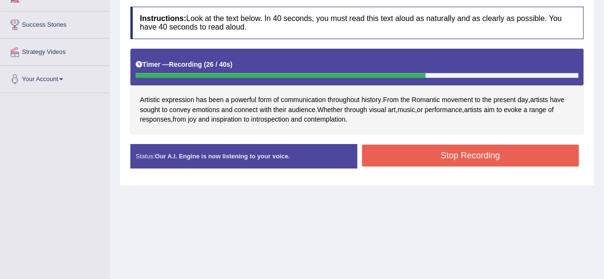
click at [467, 156] on button "Stop Recording" at bounding box center [470, 156] width 217 height 22
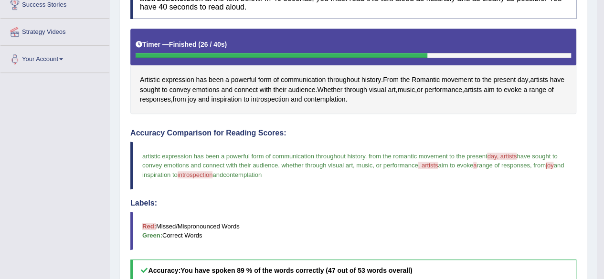
scroll to position [191, 0]
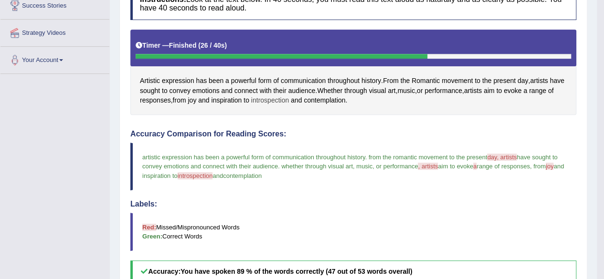
click at [289, 100] on span "introspection" at bounding box center [270, 101] width 38 height 10
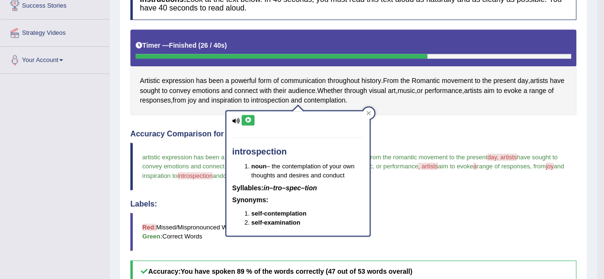
click at [250, 115] on div "introspection noun – the contemplation of your own thoughts and desires and con…" at bounding box center [297, 173] width 143 height 125
click at [250, 122] on icon at bounding box center [248, 121] width 7 height 6
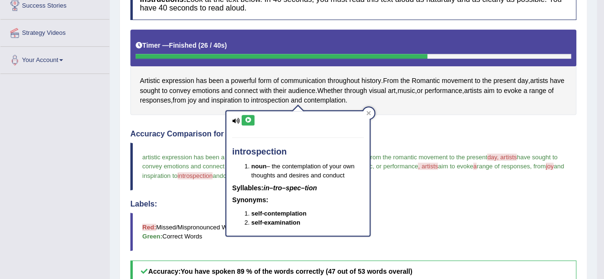
click at [250, 122] on icon at bounding box center [248, 121] width 7 height 6
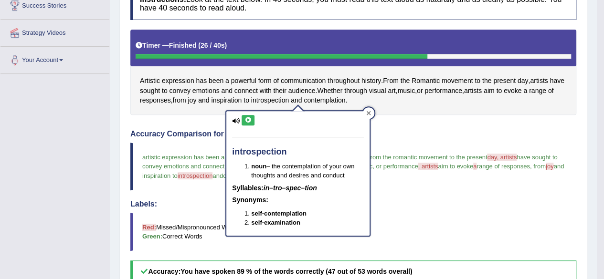
click at [370, 115] on icon at bounding box center [368, 113] width 5 height 5
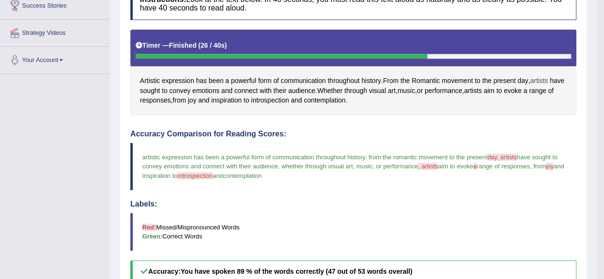
click at [541, 83] on span "artists" at bounding box center [539, 81] width 18 height 10
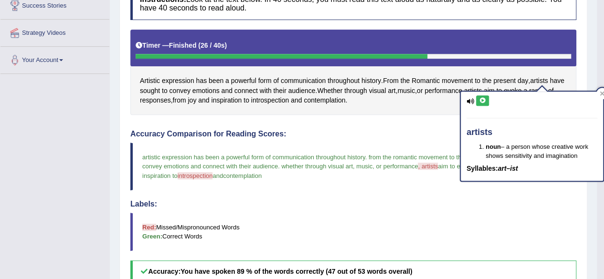
click at [482, 101] on icon at bounding box center [482, 101] width 7 height 6
click at [196, 102] on span "joy" at bounding box center [192, 101] width 9 height 10
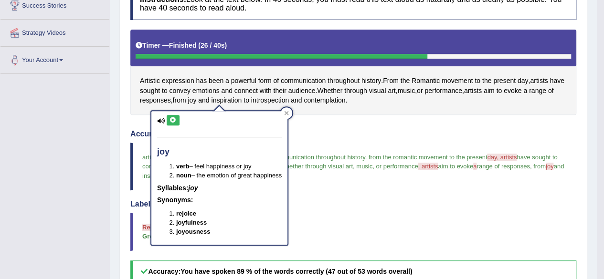
click at [172, 120] on icon at bounding box center [173, 121] width 7 height 6
click at [170, 120] on icon at bounding box center [173, 121] width 7 height 6
click at [289, 112] on icon at bounding box center [287, 113] width 4 height 4
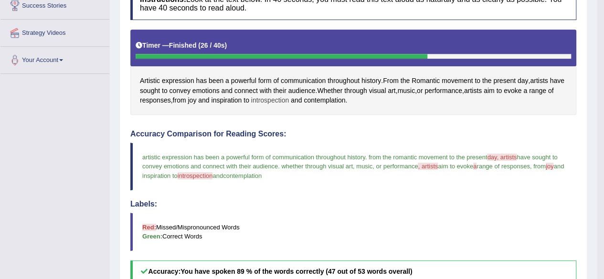
click at [289, 100] on span "introspection" at bounding box center [270, 101] width 38 height 10
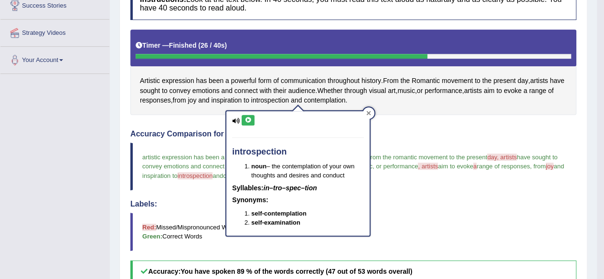
click at [370, 113] on icon at bounding box center [368, 113] width 5 height 5
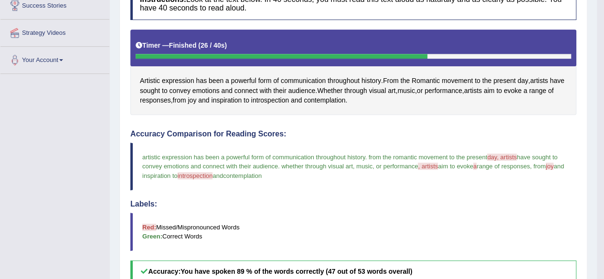
click at [370, 113] on div "Artistic expression has been a powerful form of communication throughout histor…" at bounding box center [353, 73] width 446 height 86
click at [289, 97] on span "introspection" at bounding box center [270, 101] width 38 height 10
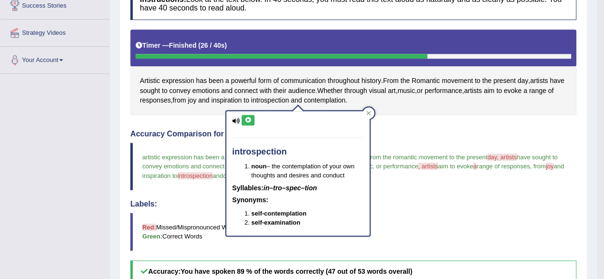
click at [250, 118] on icon at bounding box center [248, 121] width 7 height 6
click at [369, 112] on icon at bounding box center [368, 113] width 5 height 5
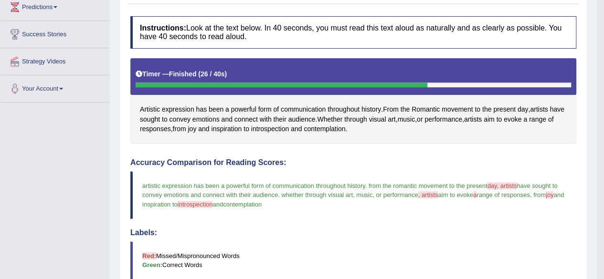
scroll to position [0, 0]
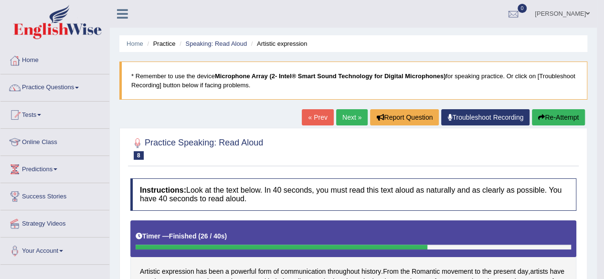
click at [352, 113] on link "Next »" at bounding box center [352, 117] width 32 height 16
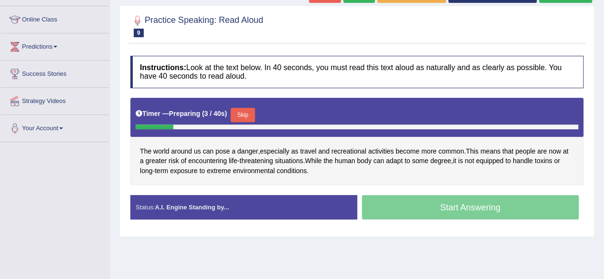
scroll to position [153, 0]
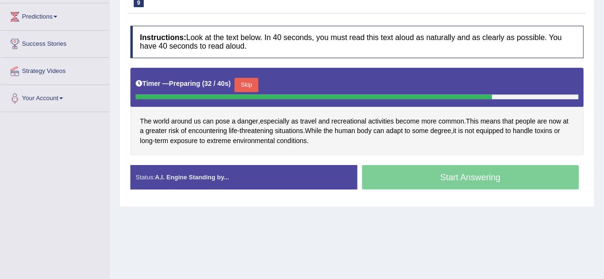
click at [472, 184] on div "Start Answering" at bounding box center [470, 178] width 227 height 27
click at [471, 171] on div "Start Answering" at bounding box center [470, 178] width 227 height 27
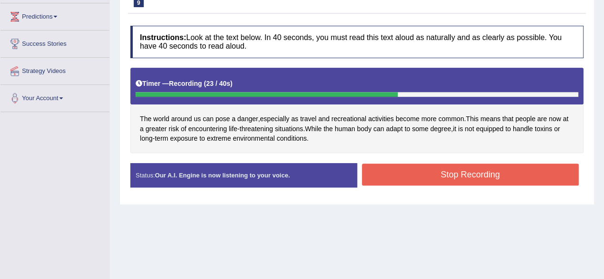
click at [471, 171] on button "Stop Recording" at bounding box center [470, 175] width 217 height 22
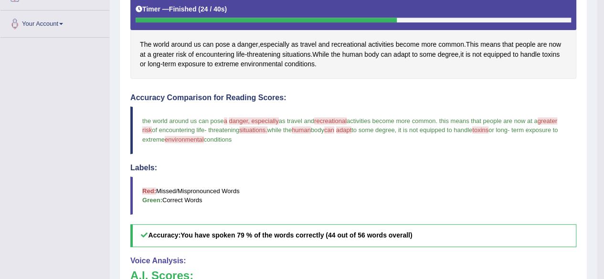
scroll to position [229, 0]
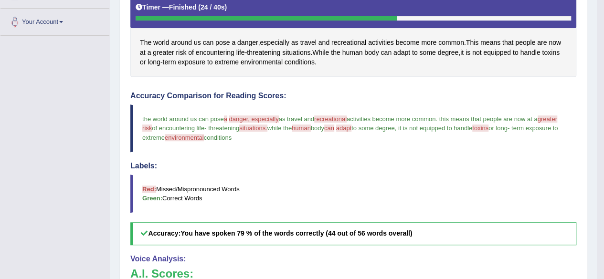
click at [267, 127] on span "situations." at bounding box center [253, 128] width 28 height 7
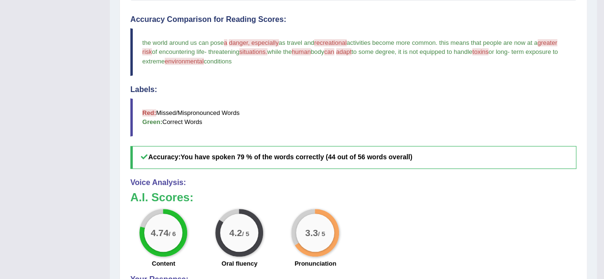
scroll to position [287, 0]
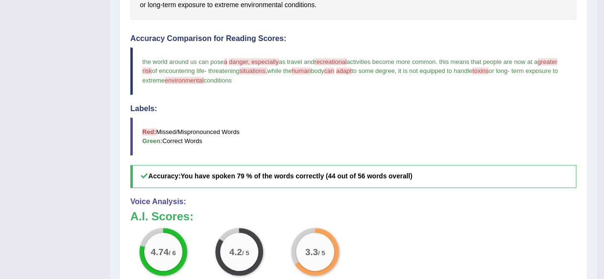
click at [204, 79] on span "environmental" at bounding box center [184, 80] width 39 height 7
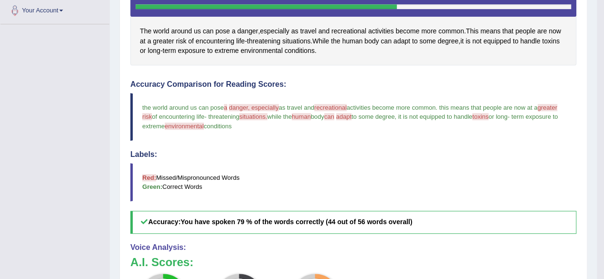
scroll to position [229, 0]
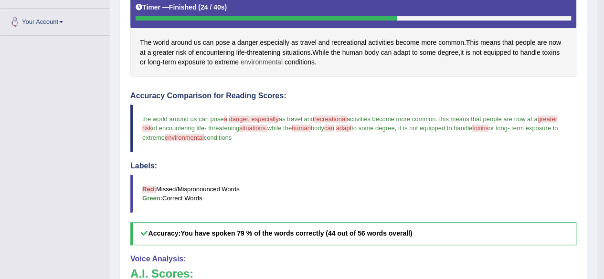
click at [259, 61] on span "environmental" at bounding box center [262, 62] width 42 height 10
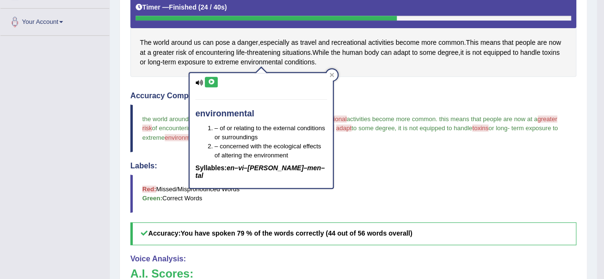
click at [213, 83] on icon at bounding box center [211, 82] width 7 height 6
click at [331, 73] on icon at bounding box center [332, 75] width 5 height 5
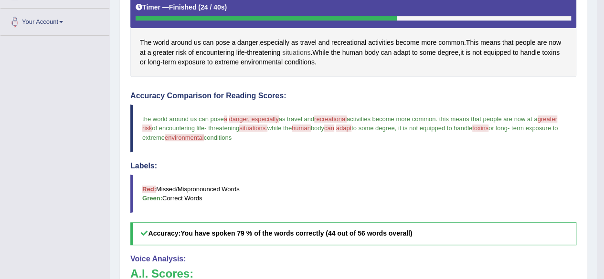
click at [296, 51] on span "situations" at bounding box center [296, 53] width 28 height 10
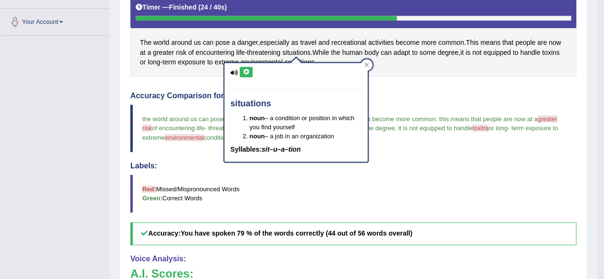
click at [245, 73] on icon at bounding box center [246, 72] width 7 height 6
click at [367, 66] on icon at bounding box center [367, 65] width 4 height 4
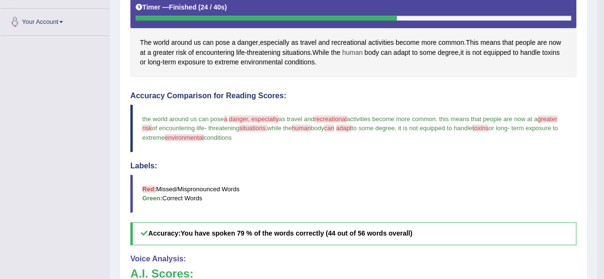
click at [355, 48] on span "human" at bounding box center [352, 53] width 21 height 10
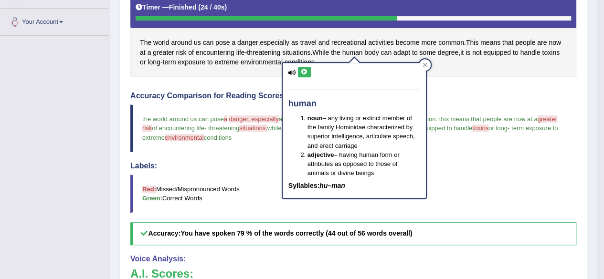
click at [300, 76] on button at bounding box center [304, 72] width 13 height 11
click at [428, 62] on div at bounding box center [424, 64] width 11 height 11
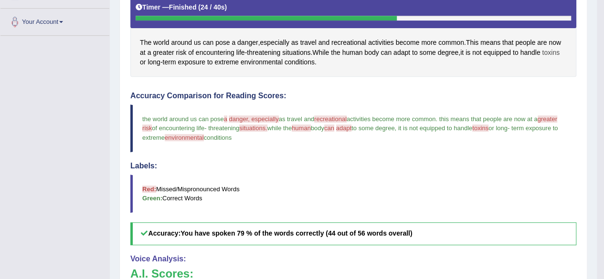
click at [553, 50] on span "toxins" at bounding box center [551, 53] width 18 height 10
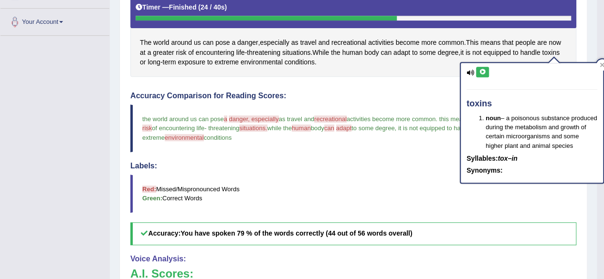
click at [482, 71] on icon at bounding box center [482, 72] width 7 height 6
click at [602, 64] on icon at bounding box center [602, 65] width 4 height 4
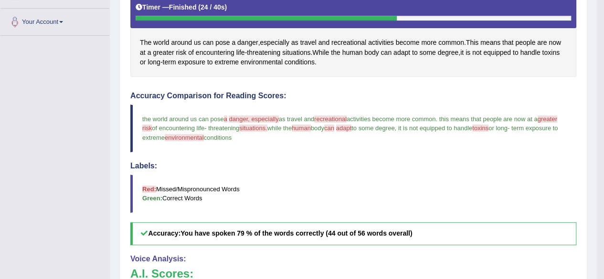
scroll to position [0, 0]
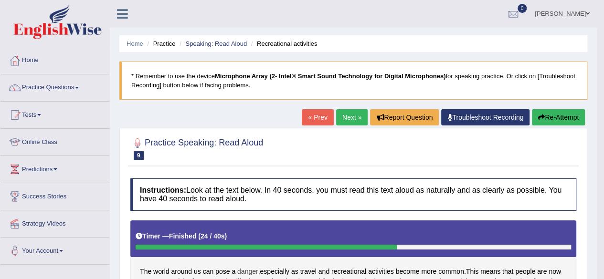
click at [247, 269] on span "danger" at bounding box center [247, 272] width 21 height 10
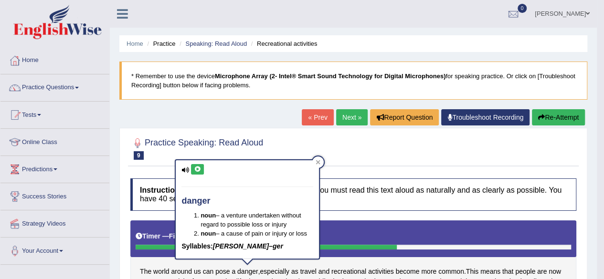
click at [201, 169] on button at bounding box center [197, 169] width 13 height 11
click at [198, 169] on icon at bounding box center [197, 170] width 7 height 6
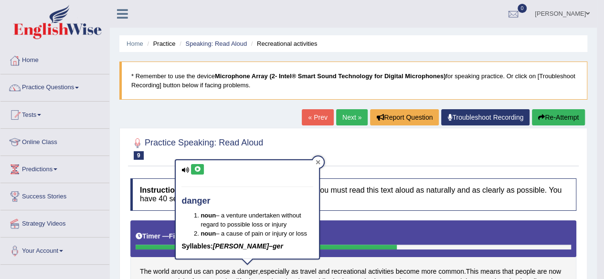
click at [316, 163] on icon at bounding box center [318, 162] width 5 height 5
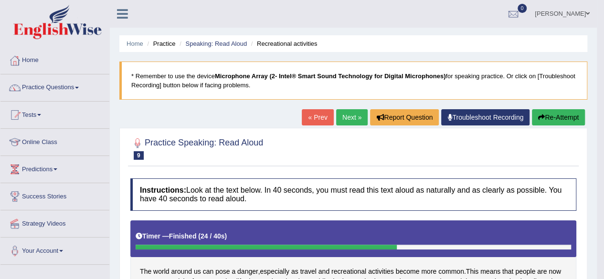
click at [350, 113] on link "Next »" at bounding box center [352, 117] width 32 height 16
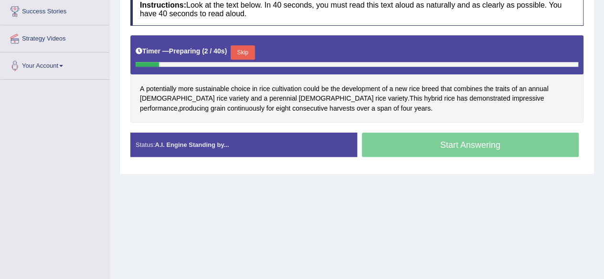
scroll to position [188, 0]
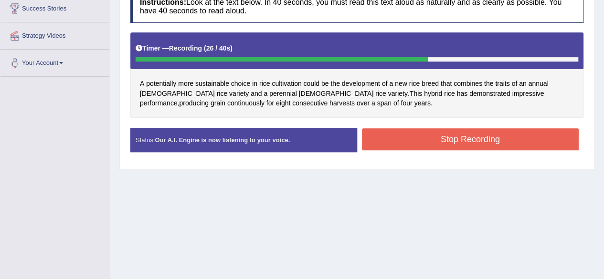
click at [428, 130] on button "Stop Recording" at bounding box center [470, 139] width 217 height 22
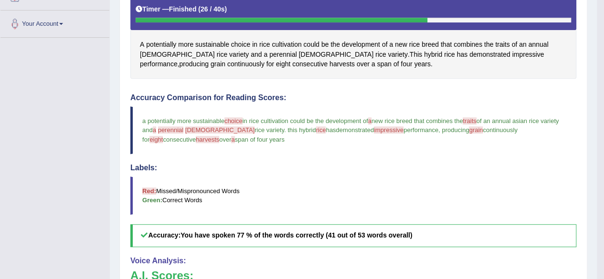
scroll to position [226, 0]
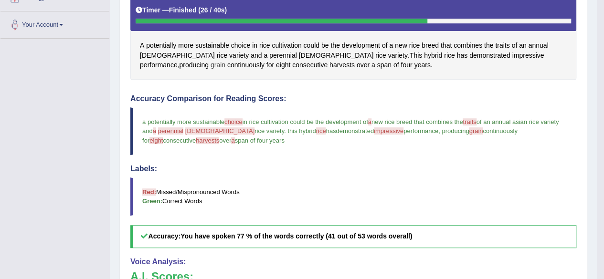
click at [225, 60] on span "grain" at bounding box center [218, 65] width 15 height 10
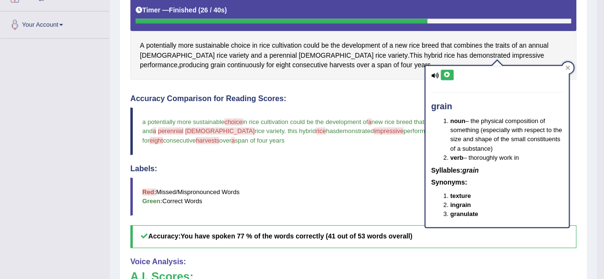
click at [446, 75] on icon at bounding box center [447, 75] width 7 height 6
click at [567, 65] on icon at bounding box center [568, 67] width 5 height 5
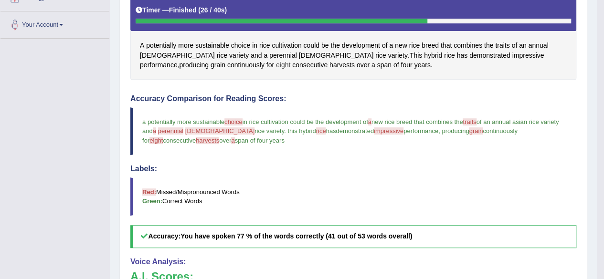
click at [276, 62] on span "eight" at bounding box center [283, 65] width 14 height 10
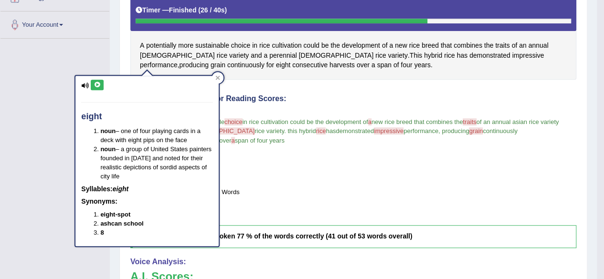
click at [95, 82] on icon at bounding box center [97, 85] width 7 height 6
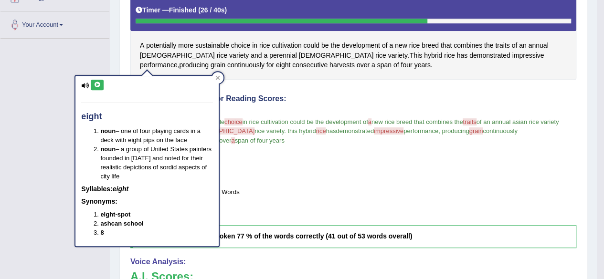
click at [95, 82] on icon at bounding box center [97, 85] width 7 height 6
drag, startPoint x: 95, startPoint y: 82, endPoint x: 221, endPoint y: 58, distance: 128.7
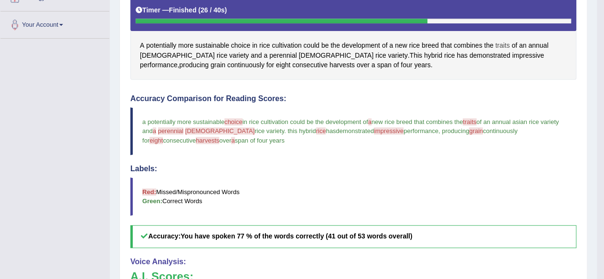
click at [499, 41] on span "traits" at bounding box center [502, 46] width 14 height 10
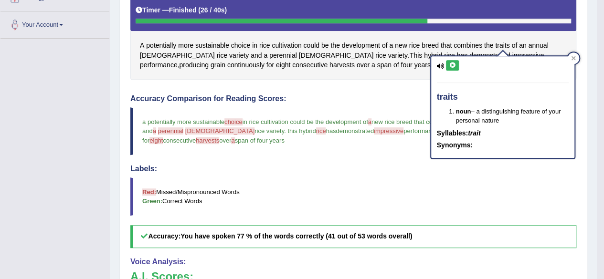
click at [455, 64] on icon at bounding box center [452, 66] width 7 height 6
click at [574, 56] on icon at bounding box center [573, 58] width 4 height 4
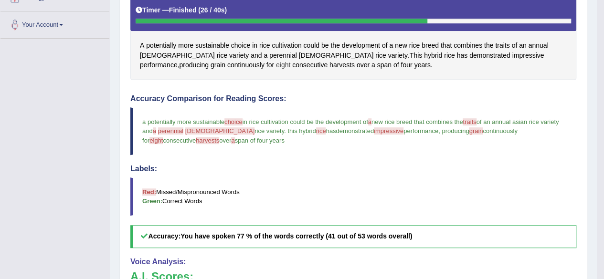
click at [276, 64] on span "eight" at bounding box center [283, 65] width 14 height 10
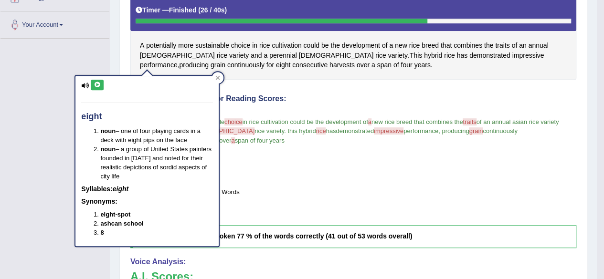
click at [96, 85] on icon at bounding box center [97, 85] width 7 height 6
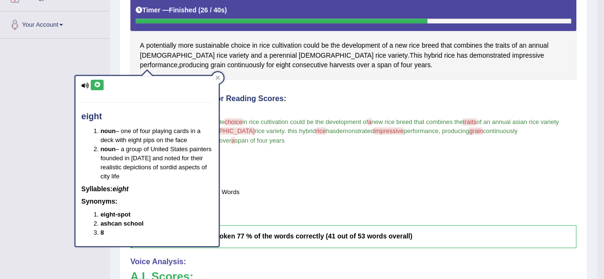
click at [96, 85] on icon at bounding box center [97, 85] width 7 height 6
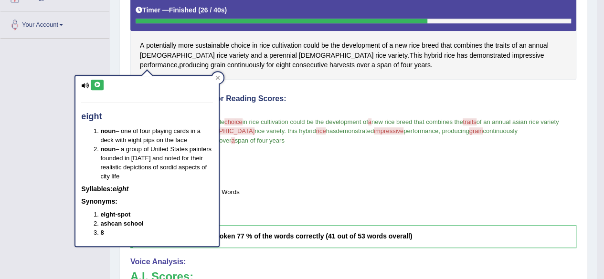
click at [96, 85] on icon at bounding box center [97, 85] width 7 height 6
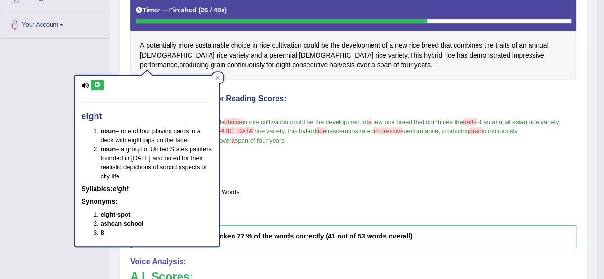
click at [96, 85] on icon at bounding box center [97, 85] width 7 height 6
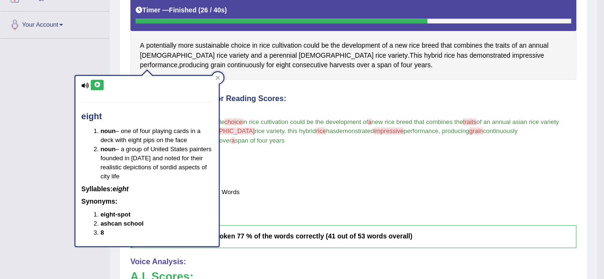
click at [96, 85] on icon at bounding box center [97, 85] width 7 height 6
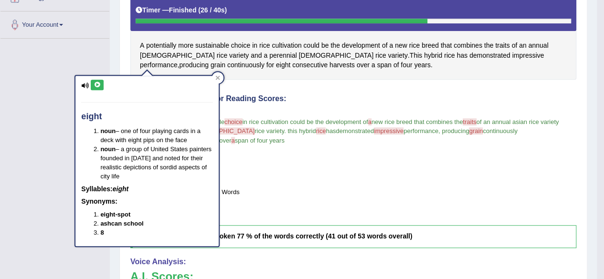
click at [96, 85] on icon at bounding box center [97, 85] width 7 height 6
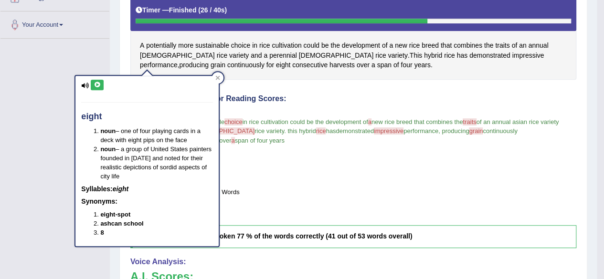
click at [96, 85] on icon at bounding box center [97, 85] width 7 height 6
drag, startPoint x: 103, startPoint y: 83, endPoint x: 97, endPoint y: 86, distance: 6.6
click at [97, 86] on div "eight noun – one of four playing cards in a deck with eight pips on the face no…" at bounding box center [146, 161] width 143 height 171
click at [97, 86] on icon at bounding box center [97, 85] width 7 height 6
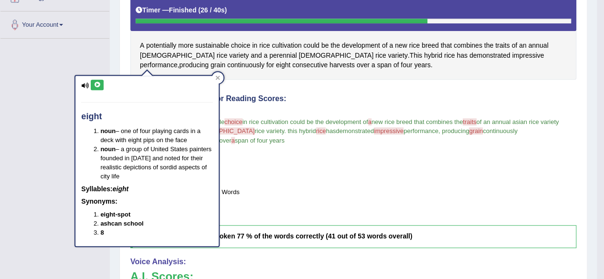
click at [97, 86] on icon at bounding box center [97, 85] width 7 height 6
click at [214, 76] on div at bounding box center [217, 77] width 11 height 11
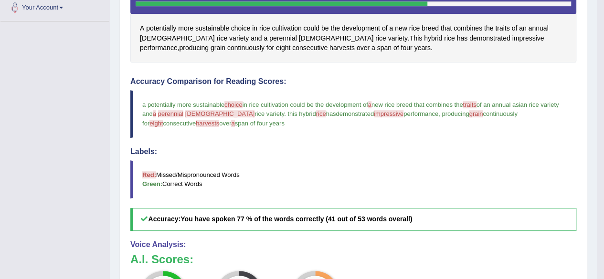
scroll to position [246, 0]
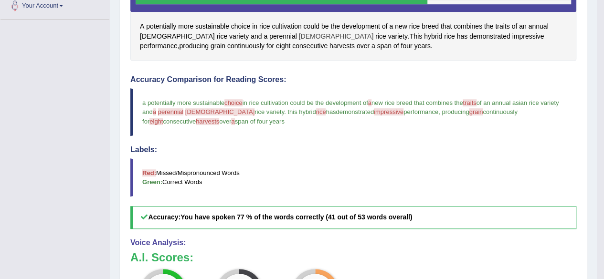
click at [299, 35] on span "African" at bounding box center [336, 37] width 75 height 10
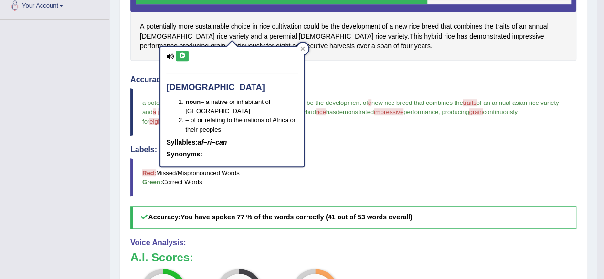
click at [180, 54] on icon at bounding box center [182, 56] width 7 height 6
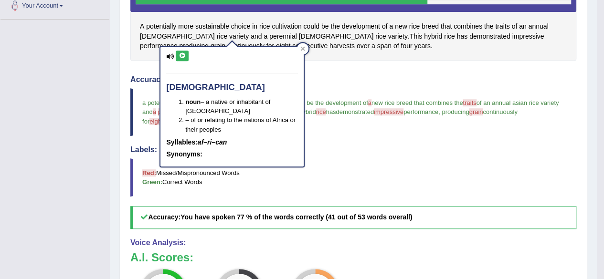
click at [180, 54] on icon at bounding box center [182, 56] width 7 height 6
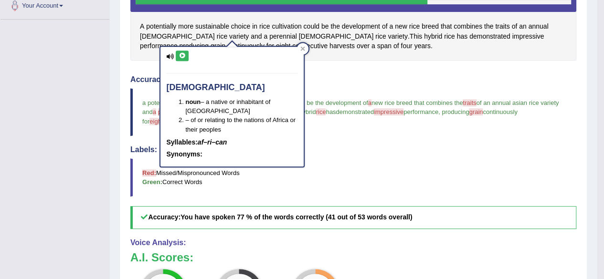
click at [180, 54] on icon at bounding box center [182, 56] width 7 height 6
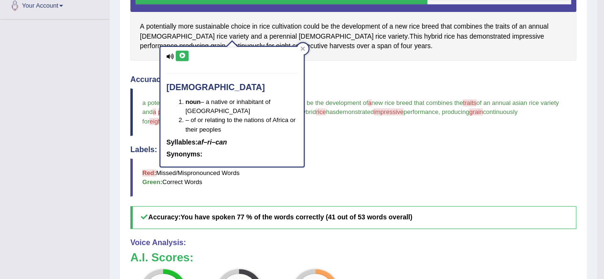
click at [180, 54] on icon at bounding box center [182, 56] width 7 height 6
click at [301, 48] on icon at bounding box center [302, 48] width 5 height 5
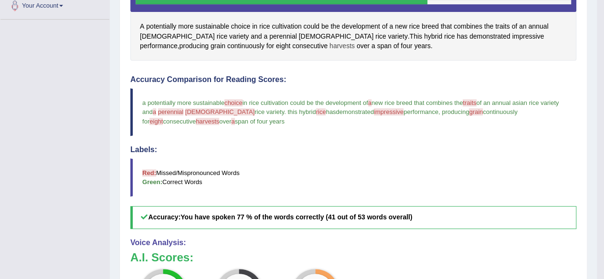
click at [330, 41] on span "harvests" at bounding box center [342, 46] width 25 height 10
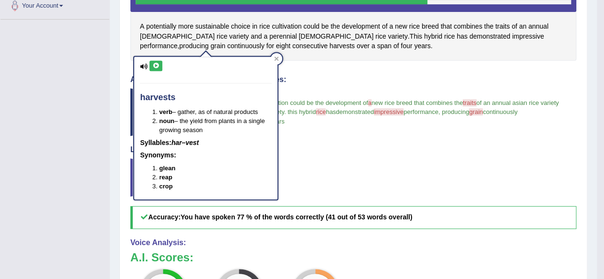
click at [158, 65] on icon at bounding box center [155, 66] width 7 height 6
click at [278, 60] on icon at bounding box center [277, 59] width 4 height 4
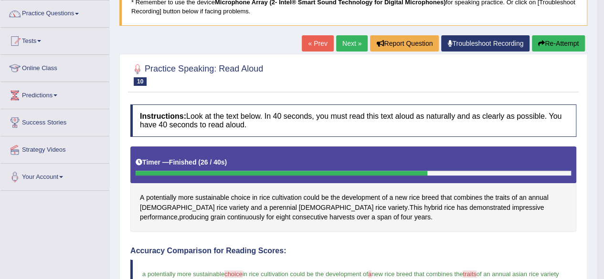
scroll to position [44, 0]
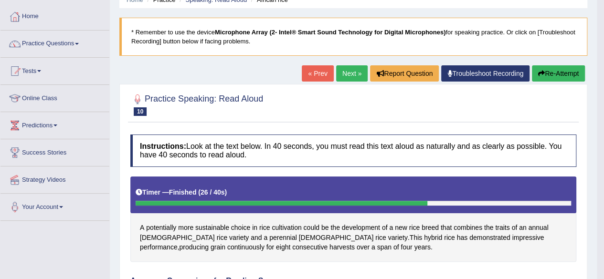
click at [342, 74] on link "Next »" at bounding box center [352, 73] width 32 height 16
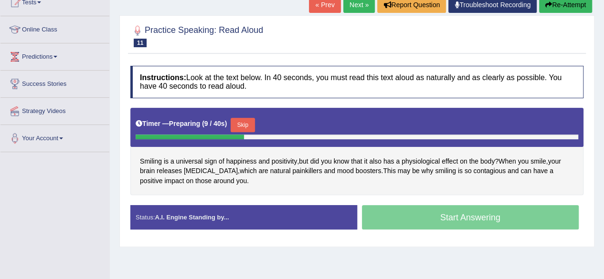
scroll to position [115, 0]
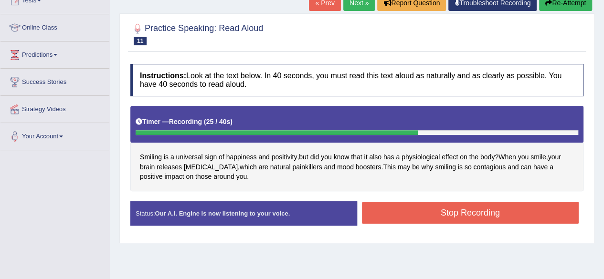
click at [466, 207] on button "Stop Recording" at bounding box center [470, 213] width 217 height 22
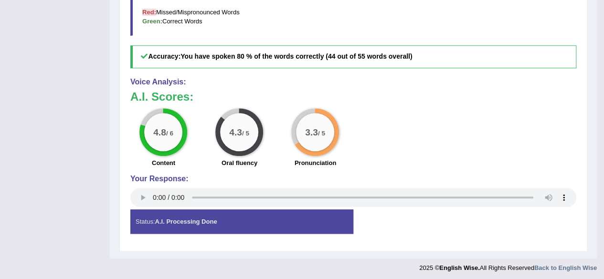
scroll to position [407, 0]
